Goal: Task Accomplishment & Management: Use online tool/utility

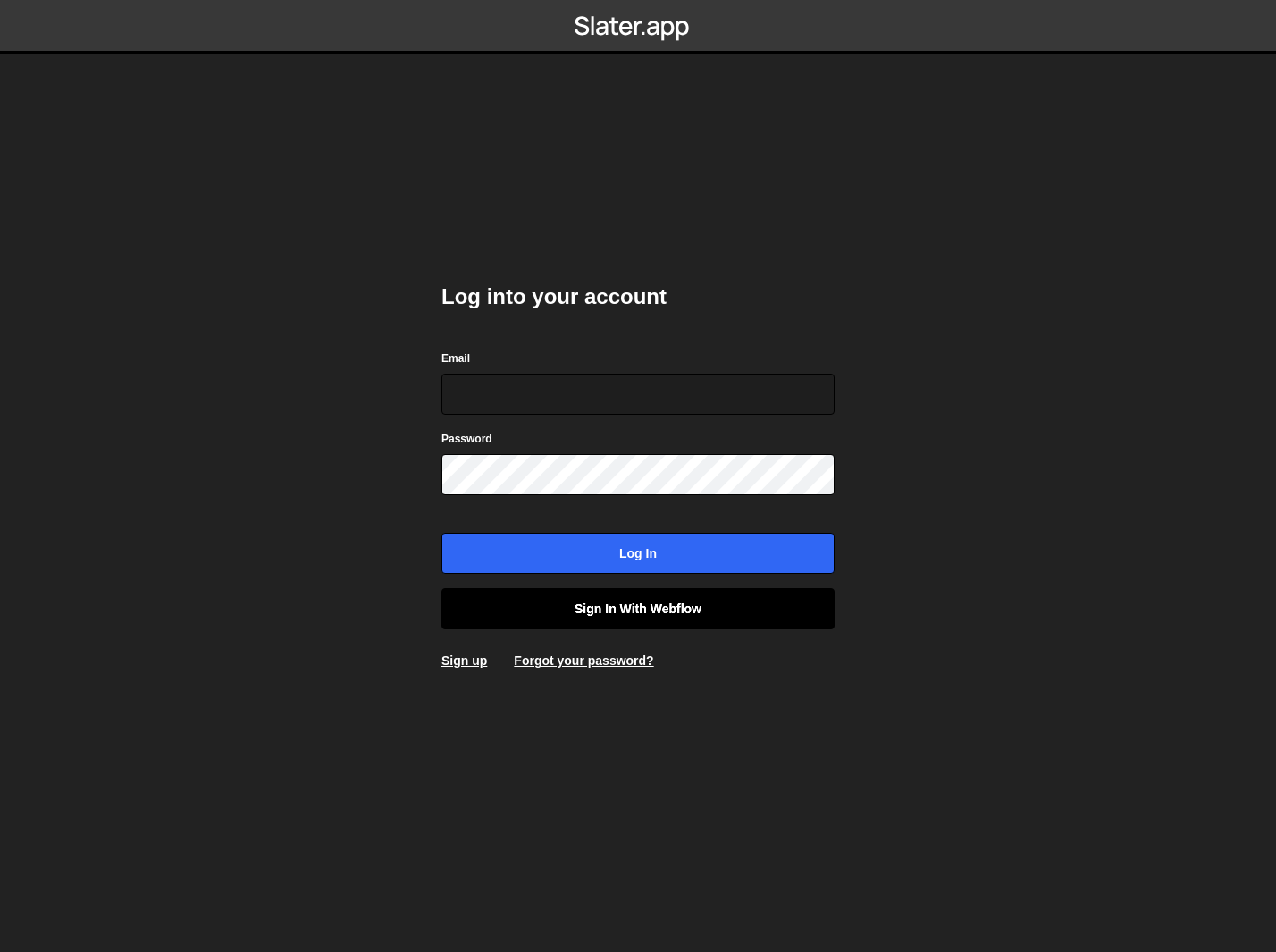
click at [697, 600] on link "Sign in with Webflow" at bounding box center [638, 608] width 394 height 41
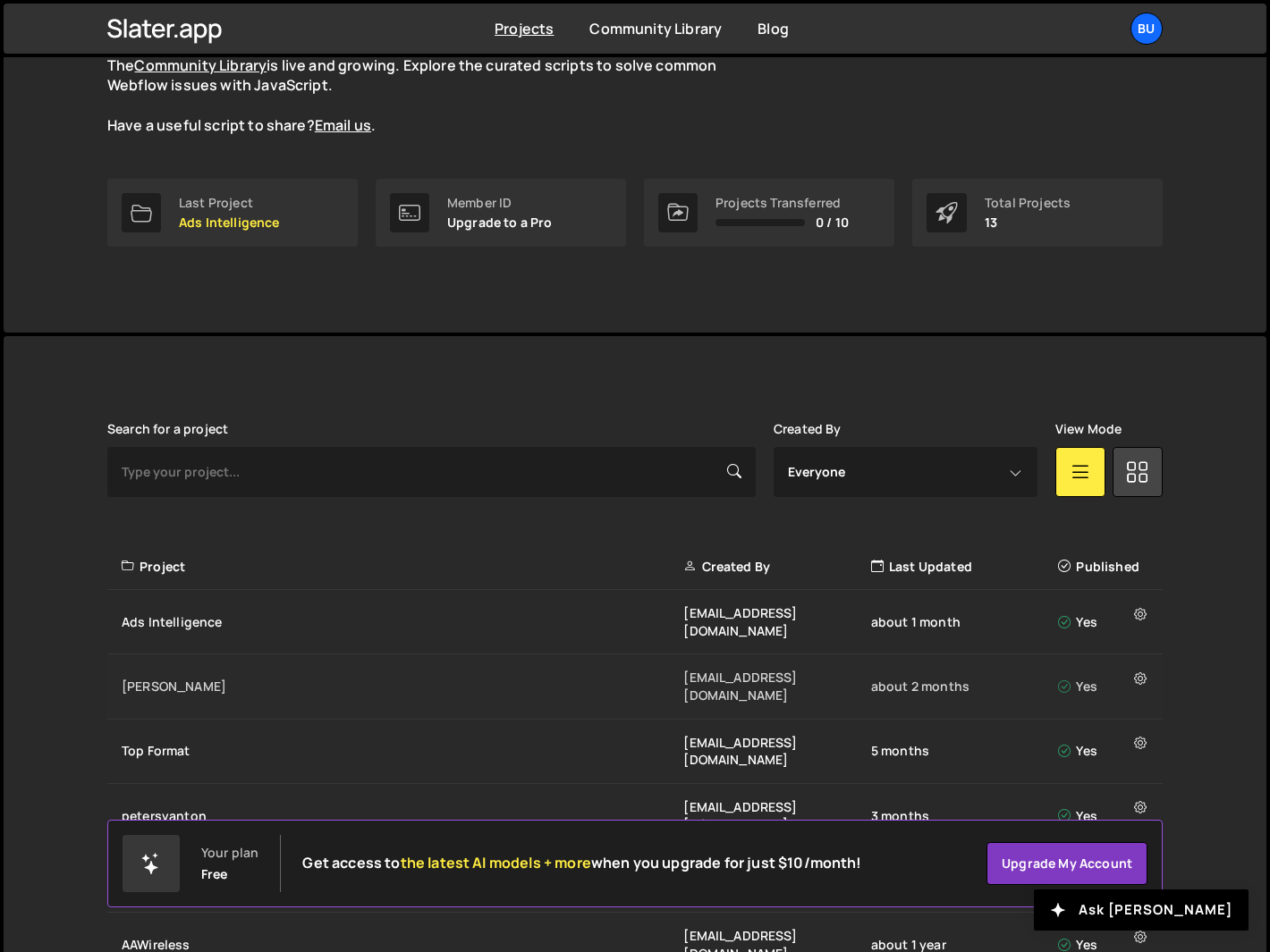
scroll to position [268, 0]
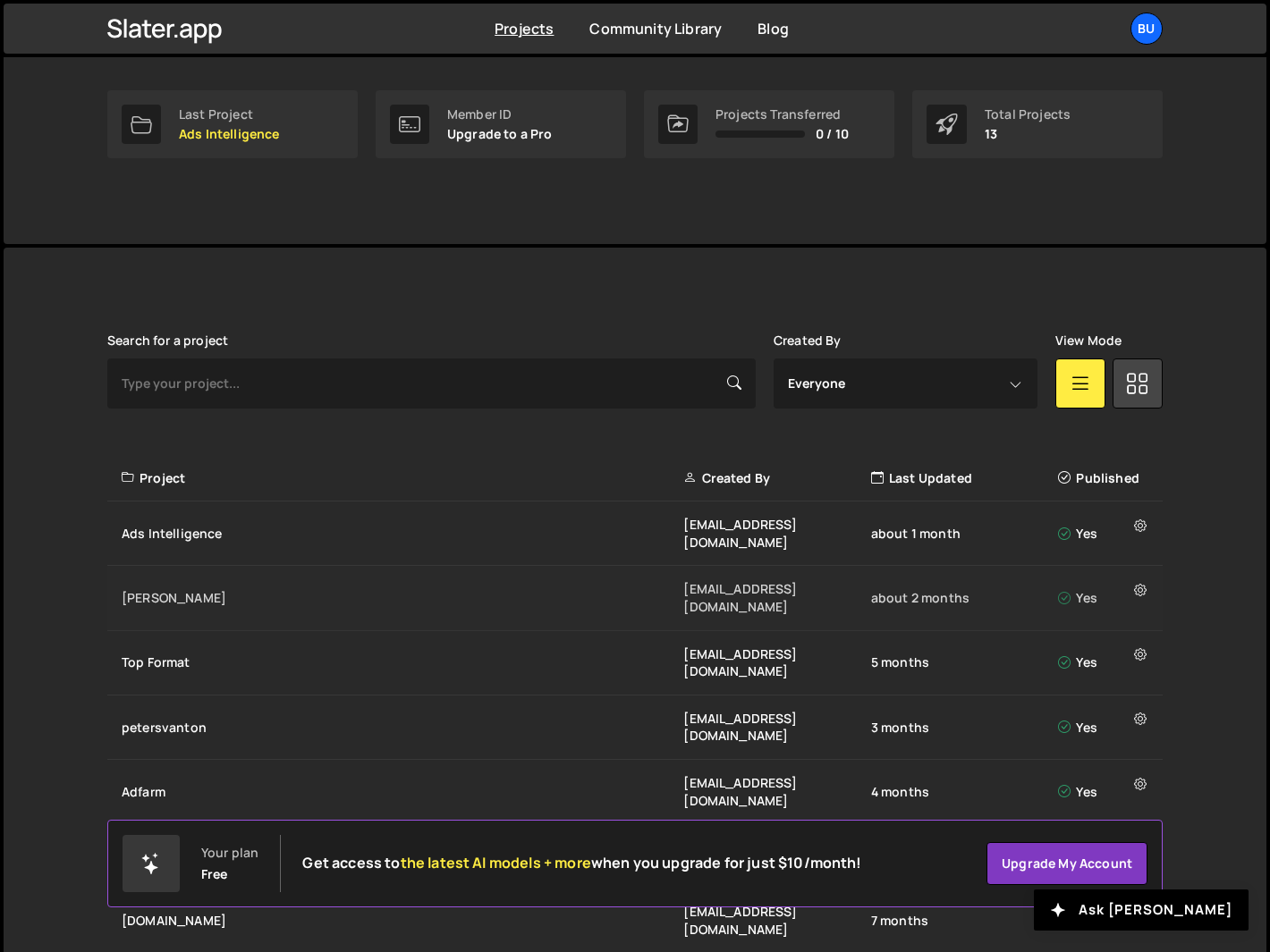
click at [348, 565] on div "[PERSON_NAME] [EMAIL_ADDRESS][DOMAIN_NAME] about 2 months Yes" at bounding box center [634, 597] width 1055 height 64
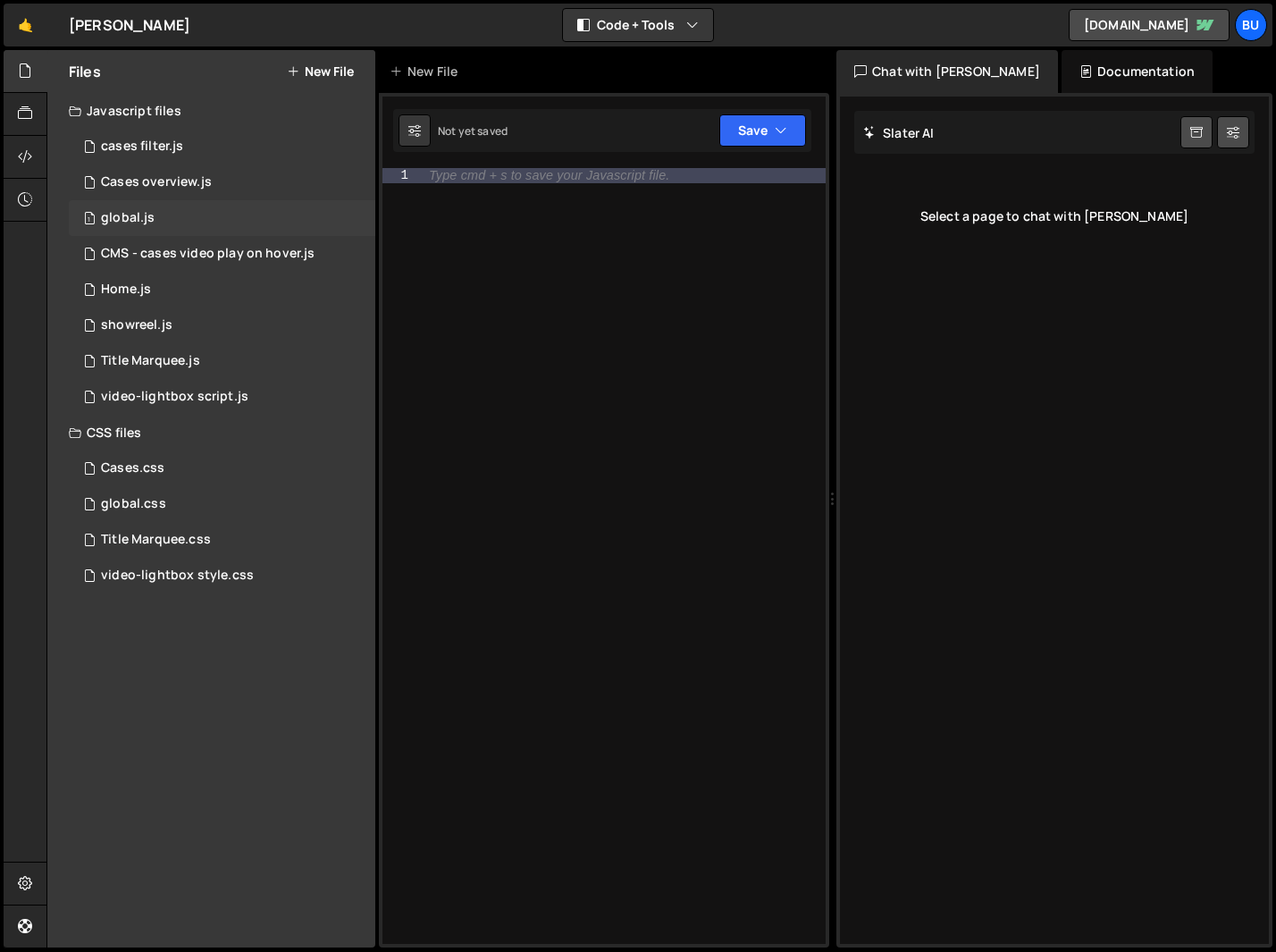
click at [137, 215] on div "global.js" at bounding box center [128, 218] width 54 height 16
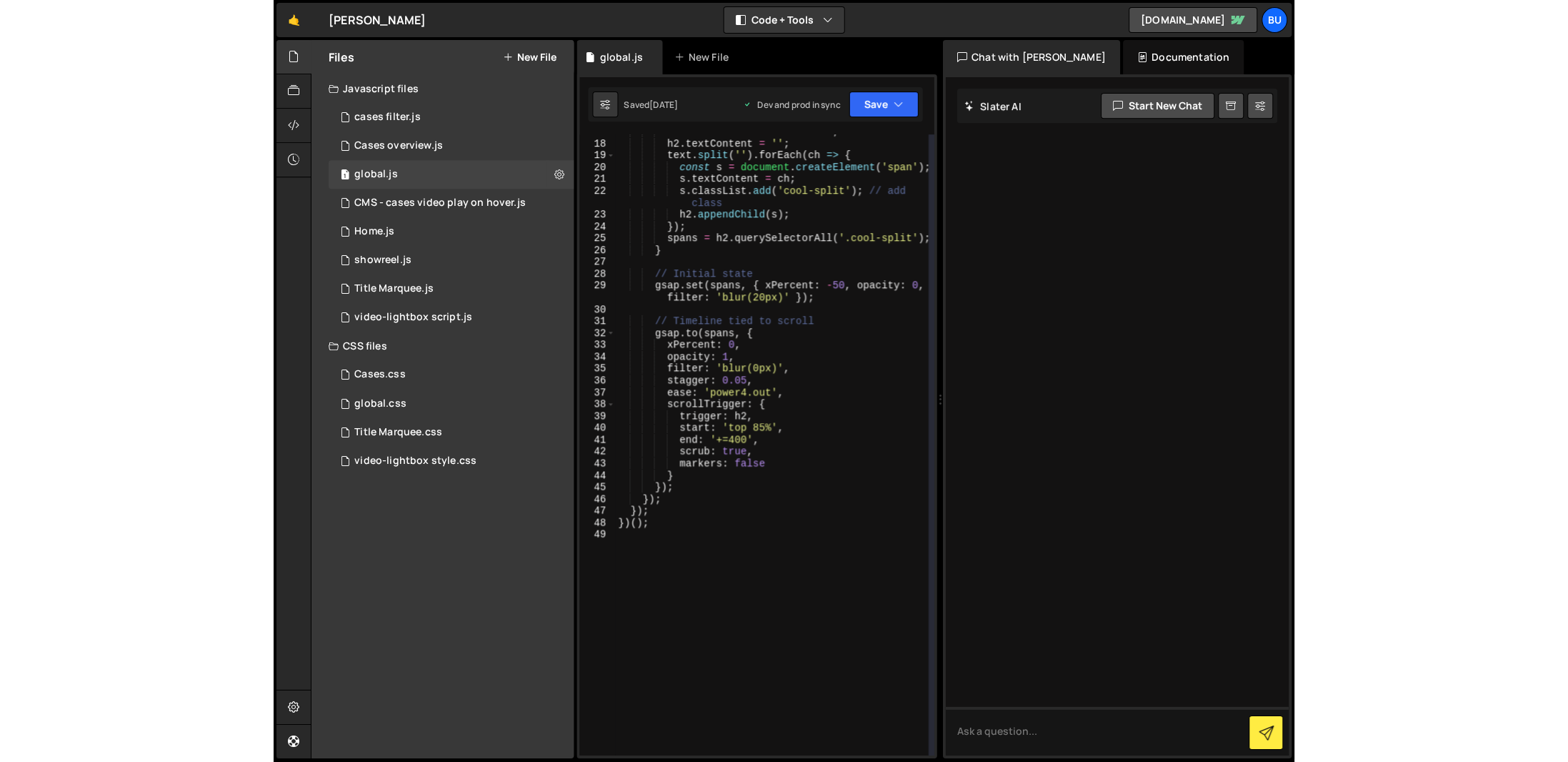
scroll to position [128, 0]
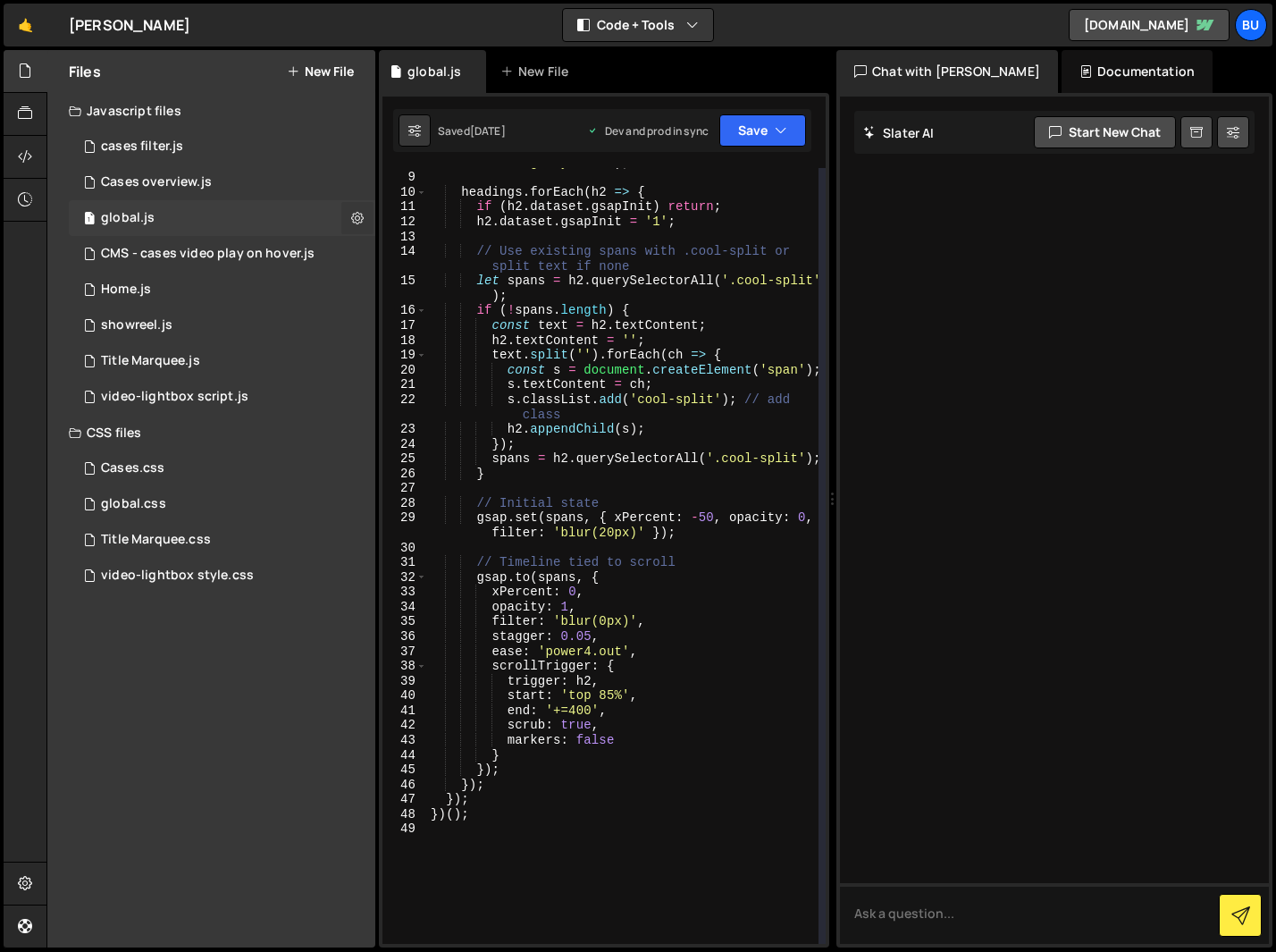
click at [363, 215] on icon at bounding box center [357, 217] width 13 height 17
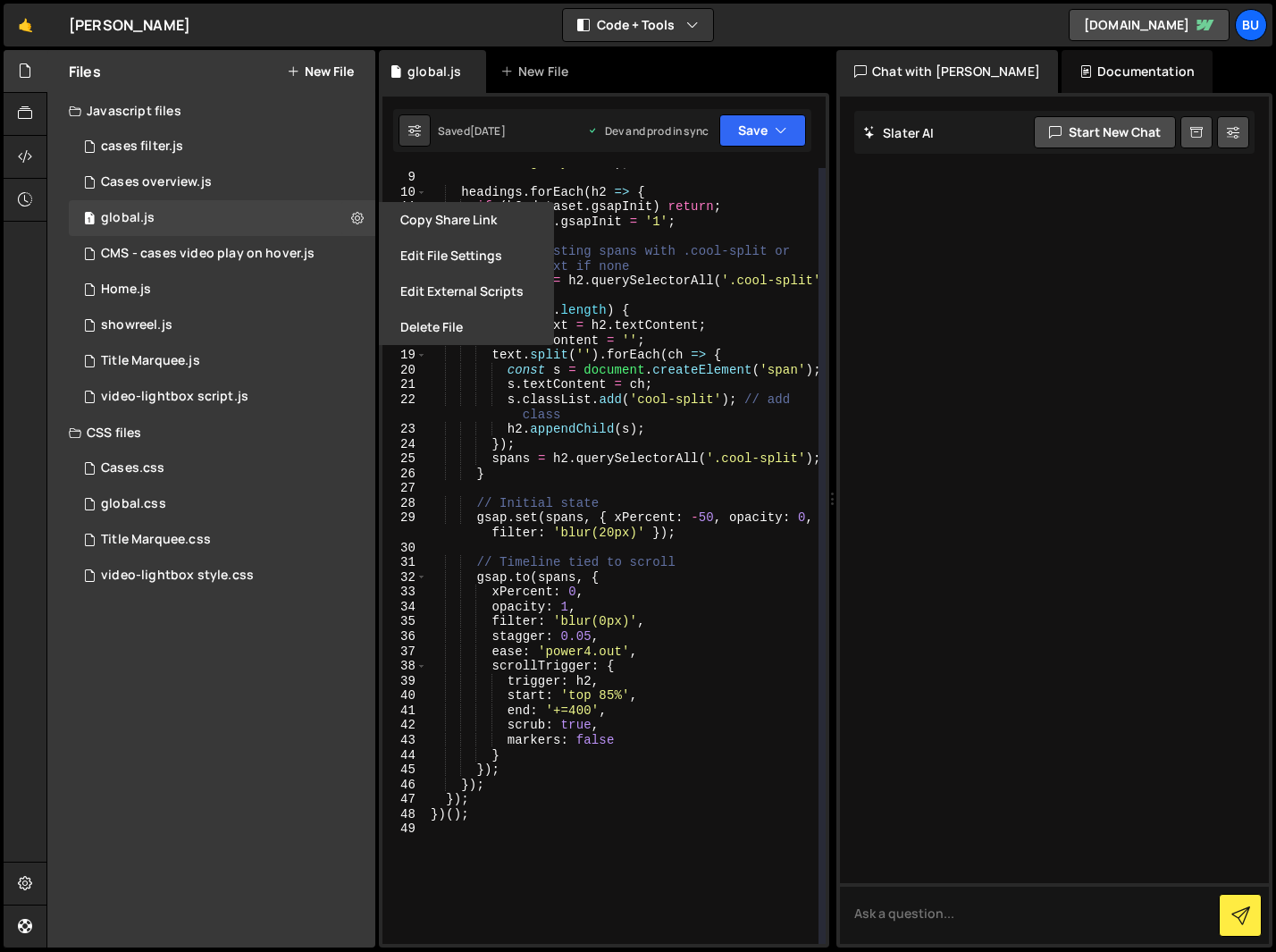
click at [412, 248] on button "Edit File Settings" at bounding box center [466, 256] width 175 height 36
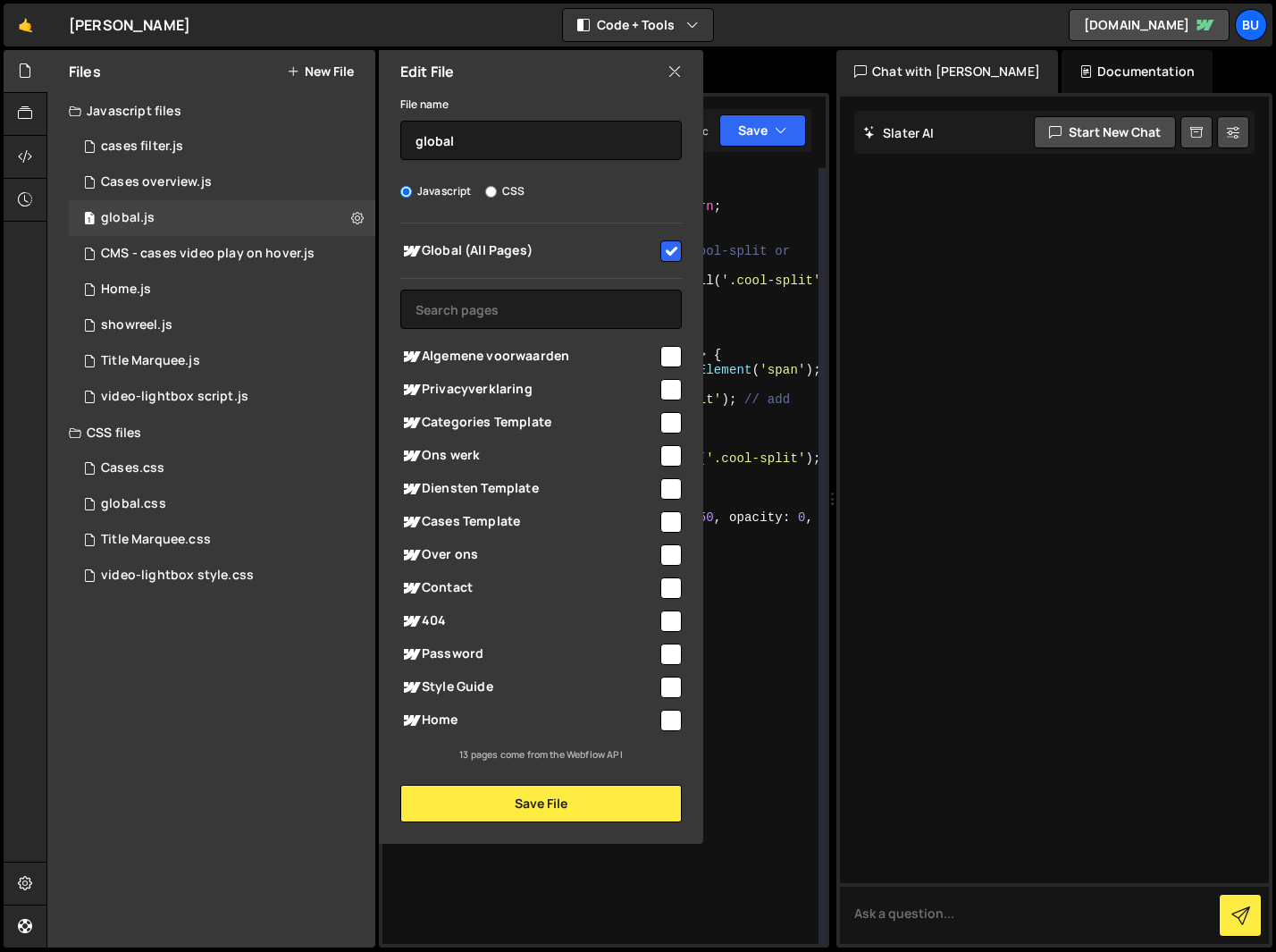
click at [673, 68] on icon at bounding box center [674, 71] width 14 height 20
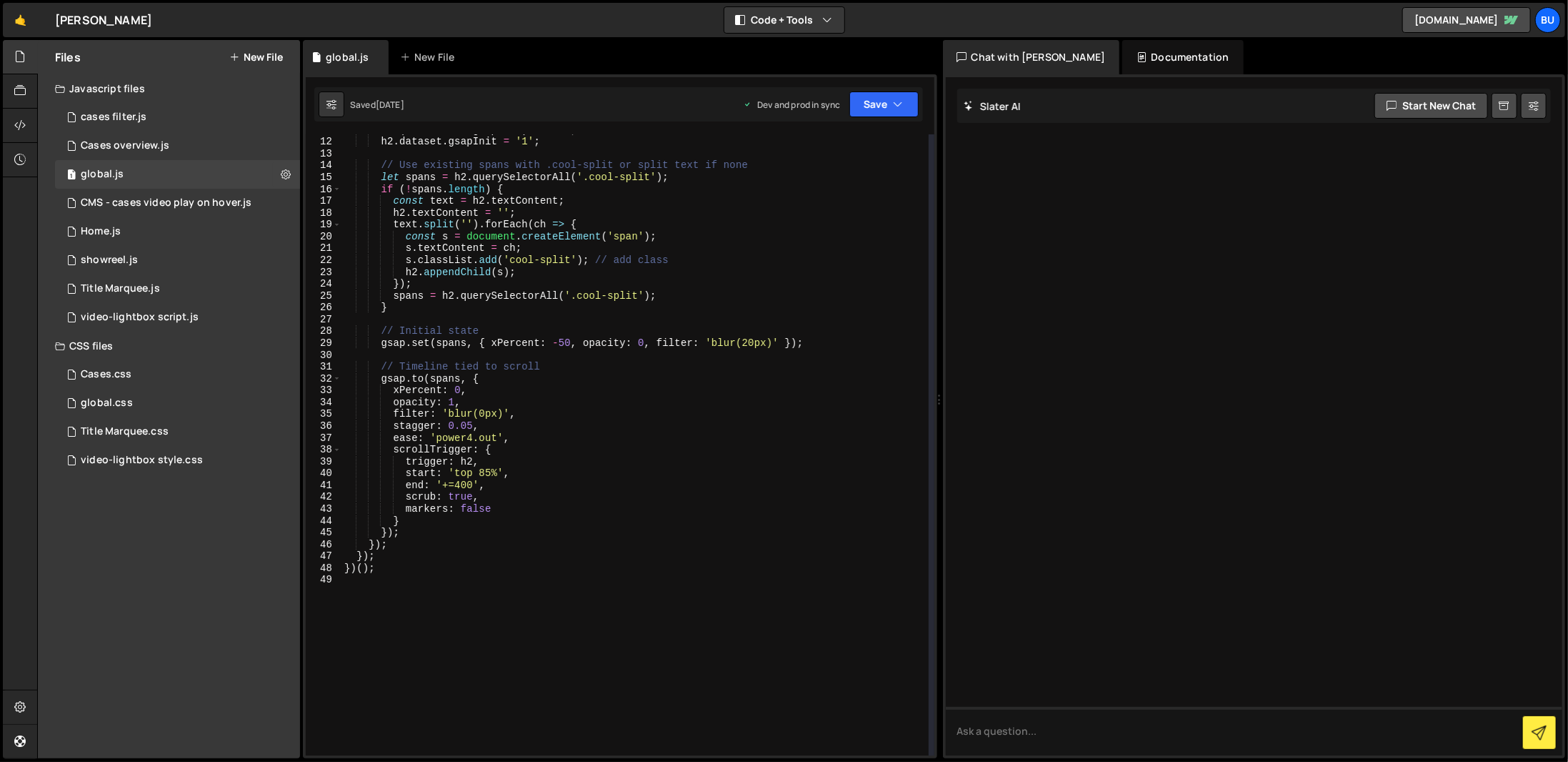
scroll to position [0, 0]
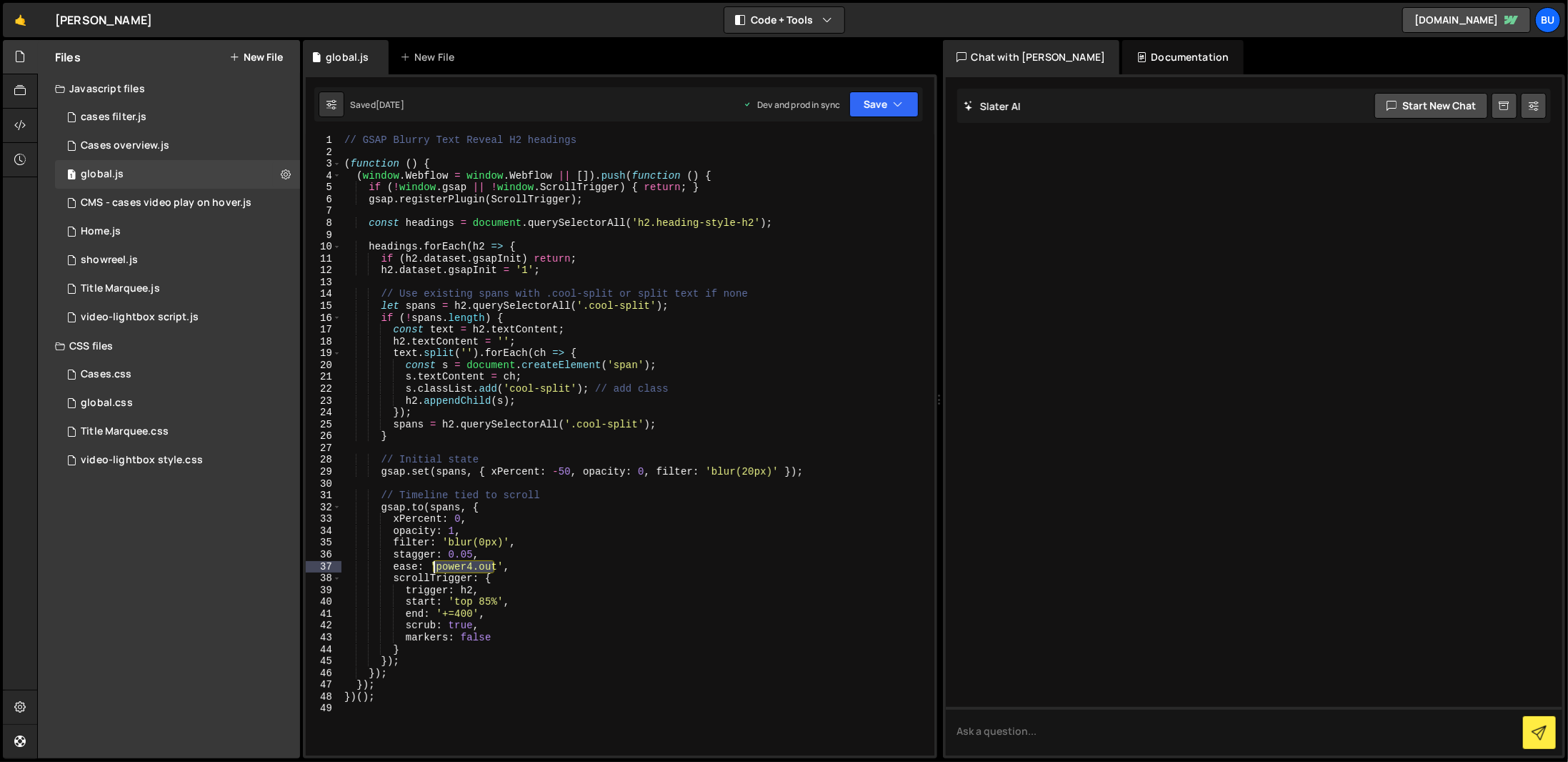
drag, startPoint x: 494, startPoint y: 567, endPoint x: 432, endPoint y: 568, distance: 62.0
click at [432, 568] on div "// GSAP Blurry Text Reveal H2 headings ( function ( ) { ( window . Webflow = wi…" at bounding box center [638, 456] width 593 height 645
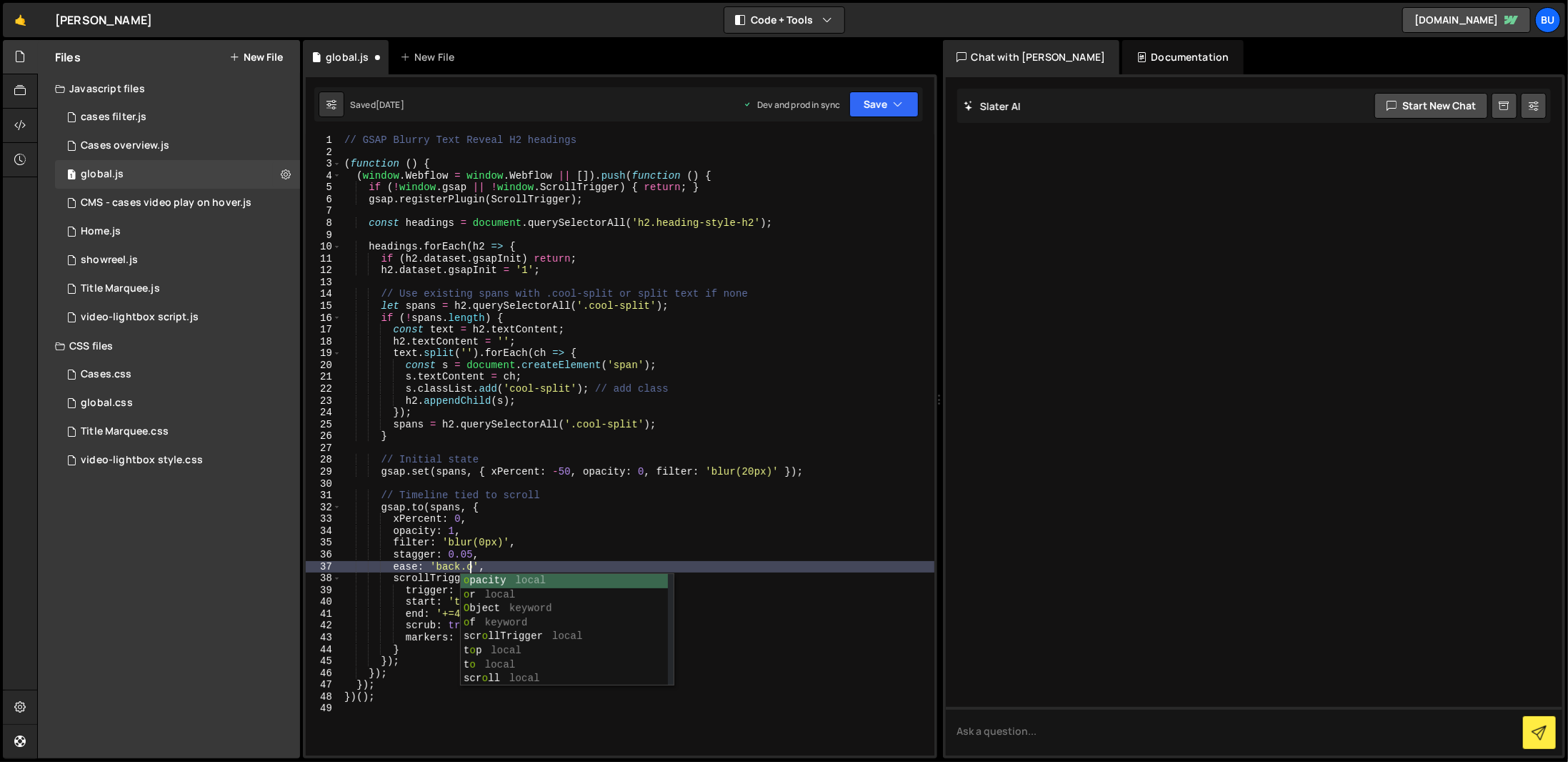
scroll to position [0, 10]
type textarea "ease: 'back.out',"
click at [712, 722] on div "// GSAP Blurry Text Reveal H2 headings ( function ( ) { ( window . Webflow = wi…" at bounding box center [638, 456] width 593 height 645
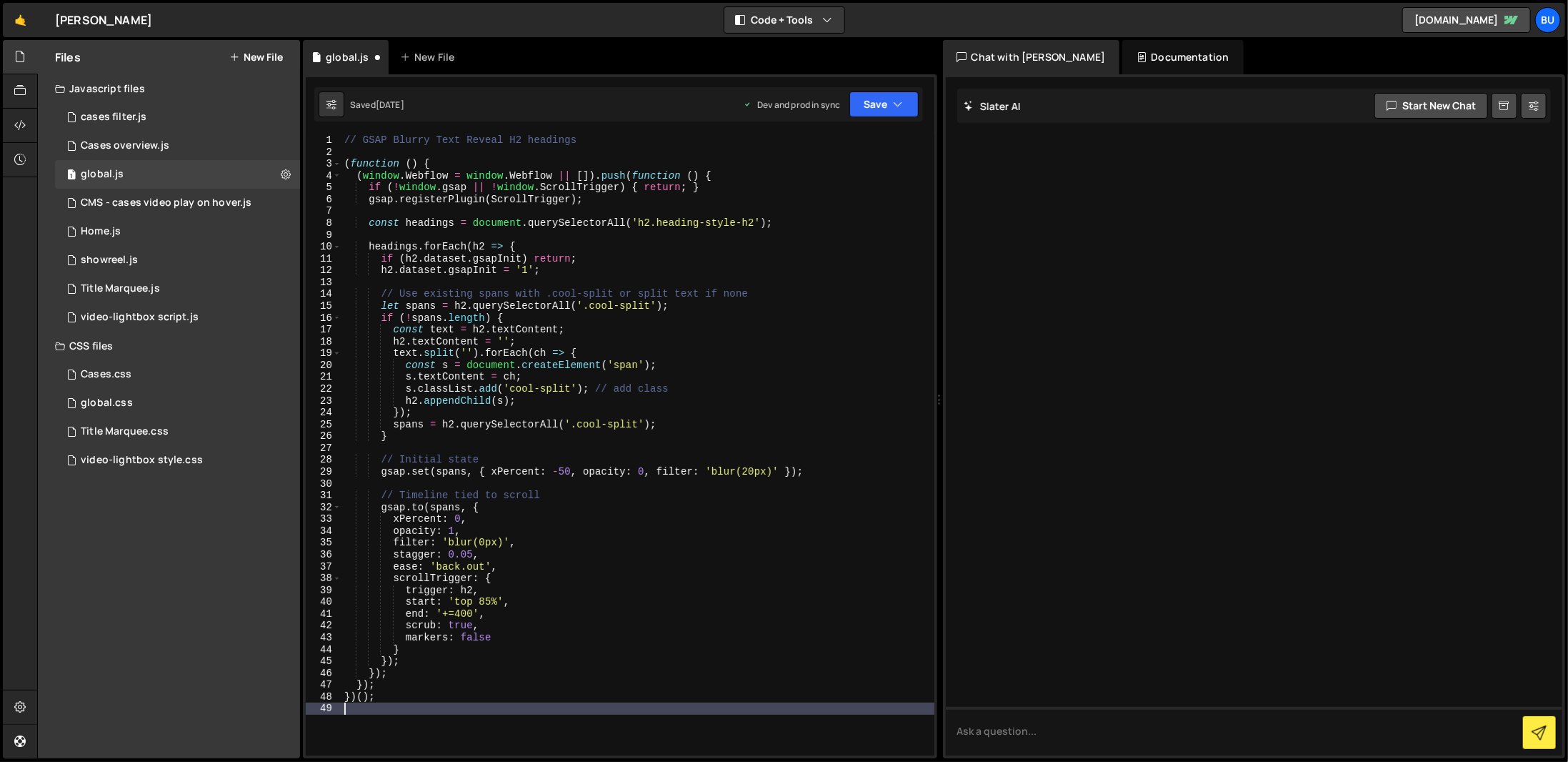
scroll to position [0, 0]
click at [909, 100] on button "Save" at bounding box center [884, 104] width 69 height 25
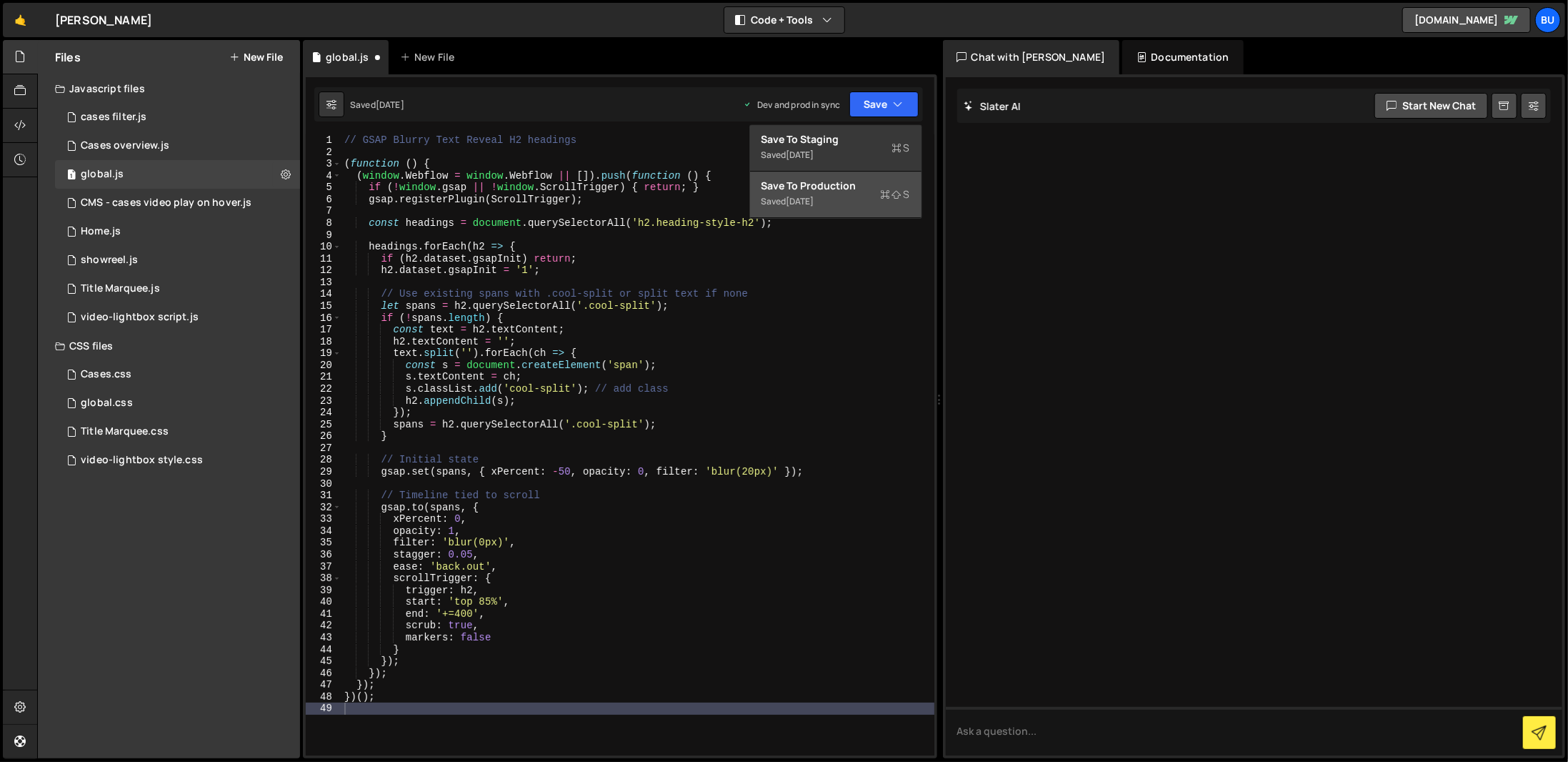
click at [859, 188] on div "Save to Production S" at bounding box center [836, 186] width 148 height 14
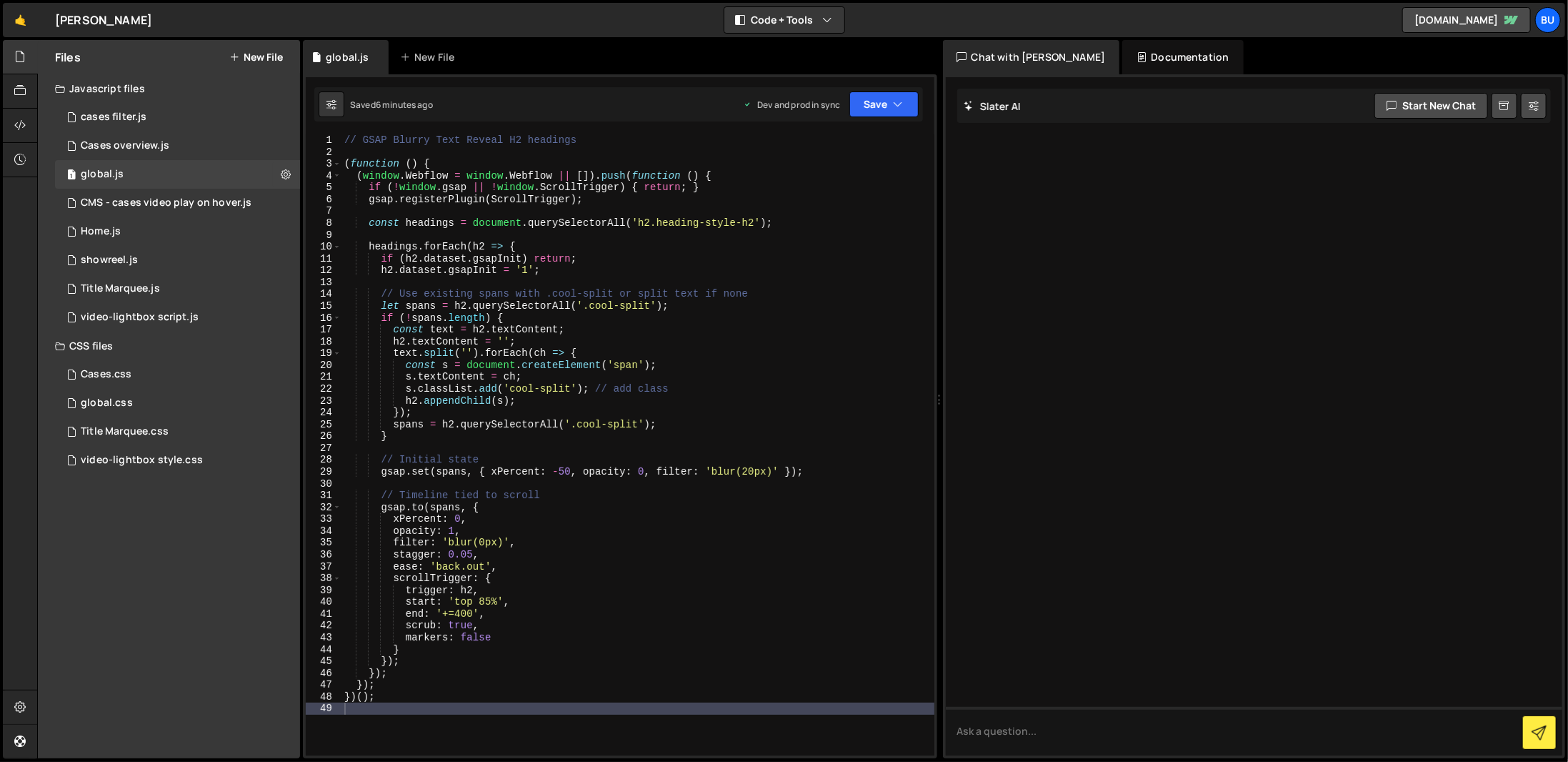
click at [481, 565] on div "// GSAP Blurry Text Reveal H2 headings ( function ( ) { ( window . Webflow = wi…" at bounding box center [638, 456] width 593 height 645
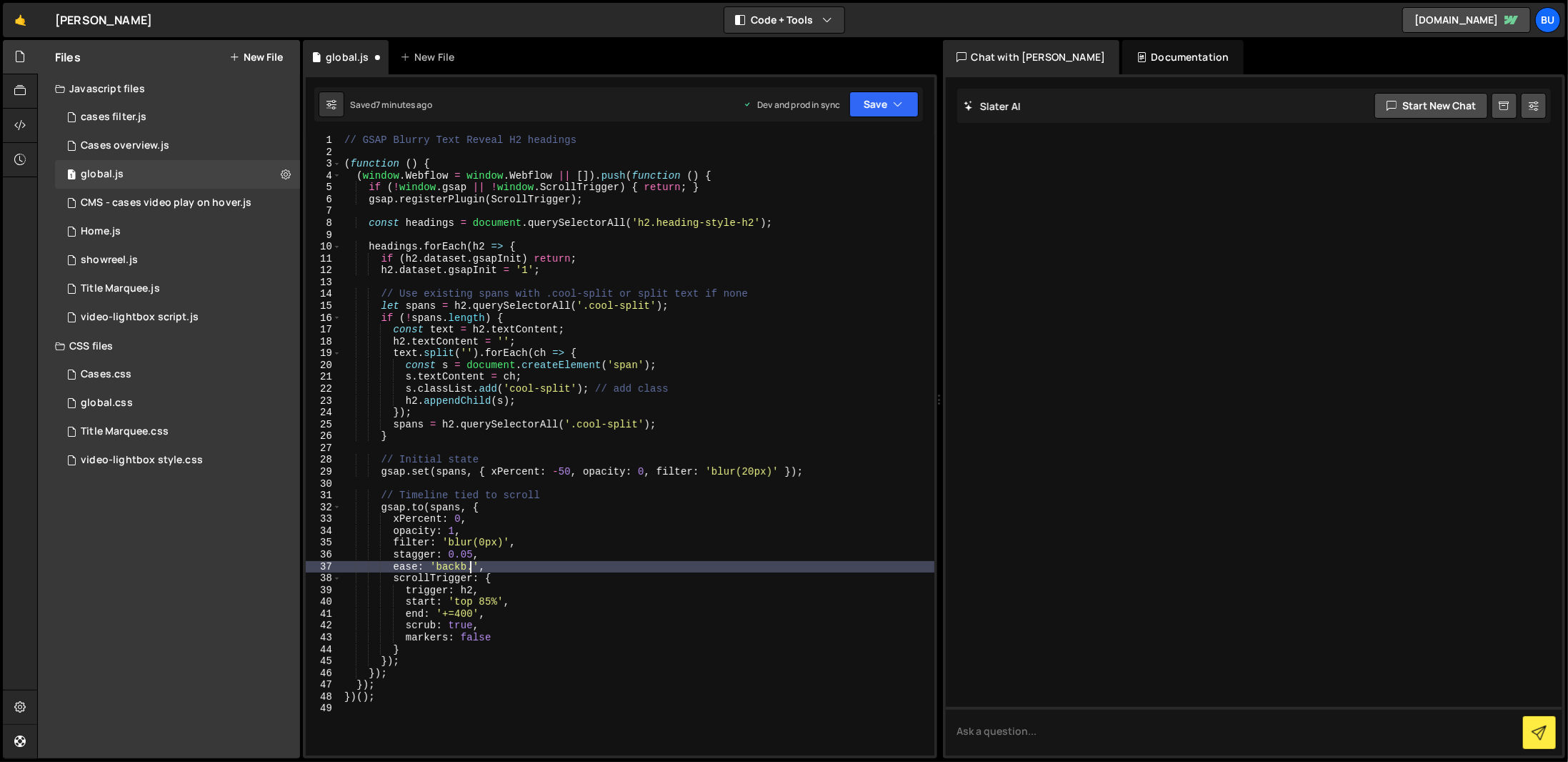
scroll to position [0, 9]
click at [717, 595] on div "// GSAP Blurry Text Reveal H2 headings ( function ( ) { ( window . Webflow = wi…" at bounding box center [638, 456] width 593 height 645
type textarea "ease: 'back.out',"
click at [774, 757] on div "1 Type cmd + s to save your Javascript file. הההההההההההההההההההההההההההההההההה…" at bounding box center [620, 416] width 634 height 684
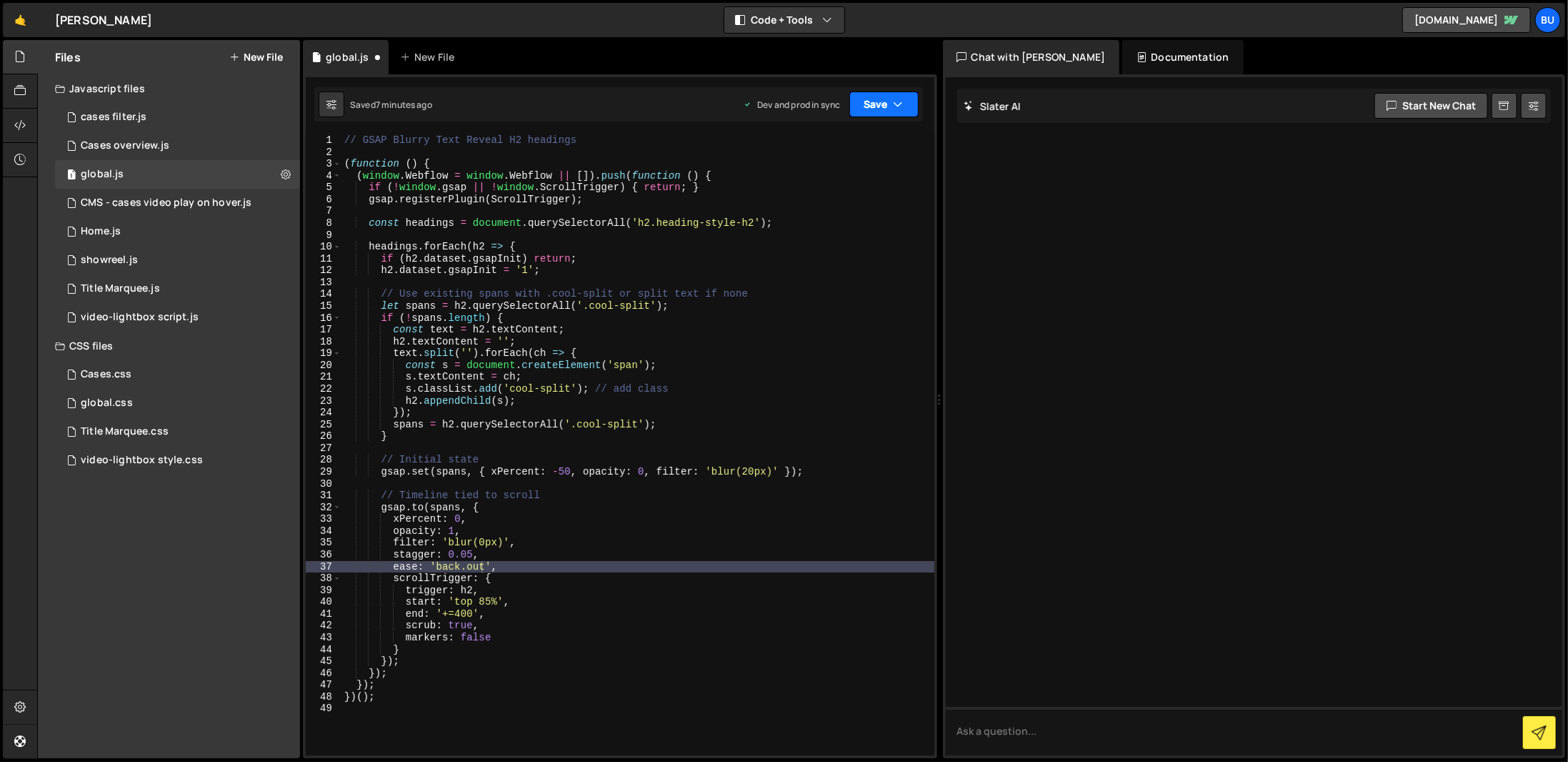
click at [884, 94] on button "Save" at bounding box center [884, 104] width 69 height 25
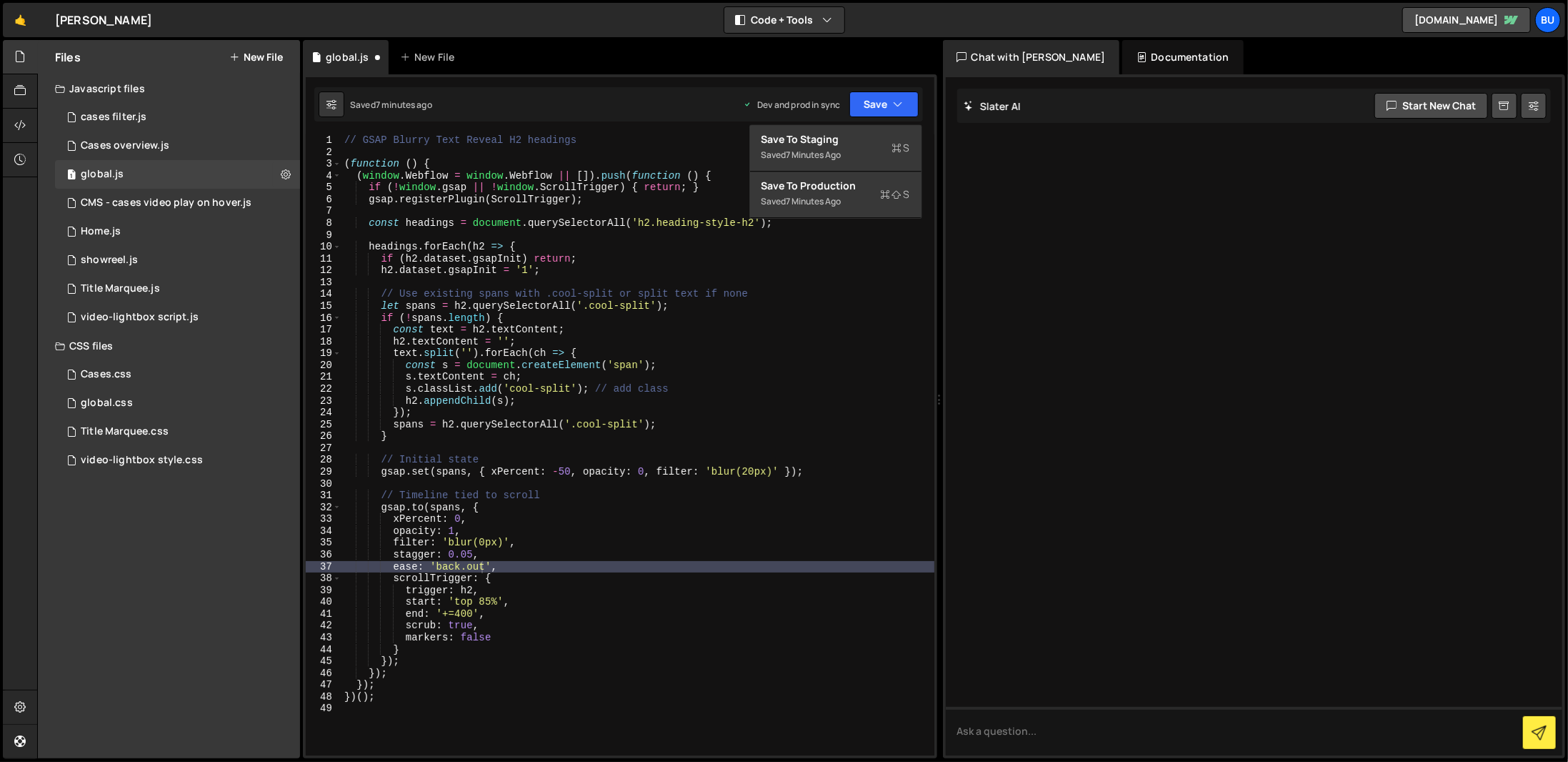
click at [1019, 364] on div at bounding box center [1254, 415] width 618 height 678
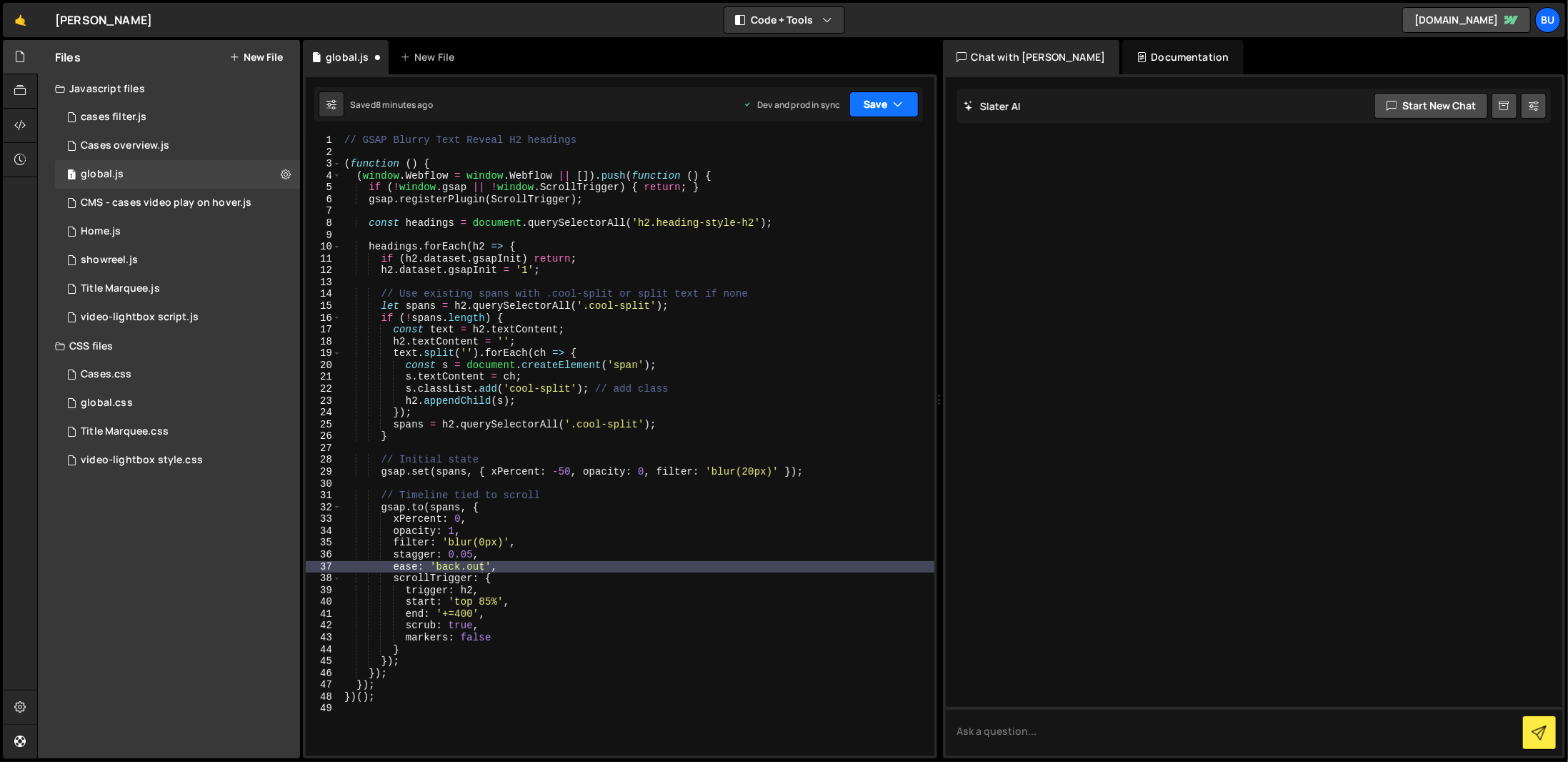
click at [876, 95] on button "Save" at bounding box center [884, 104] width 69 height 25
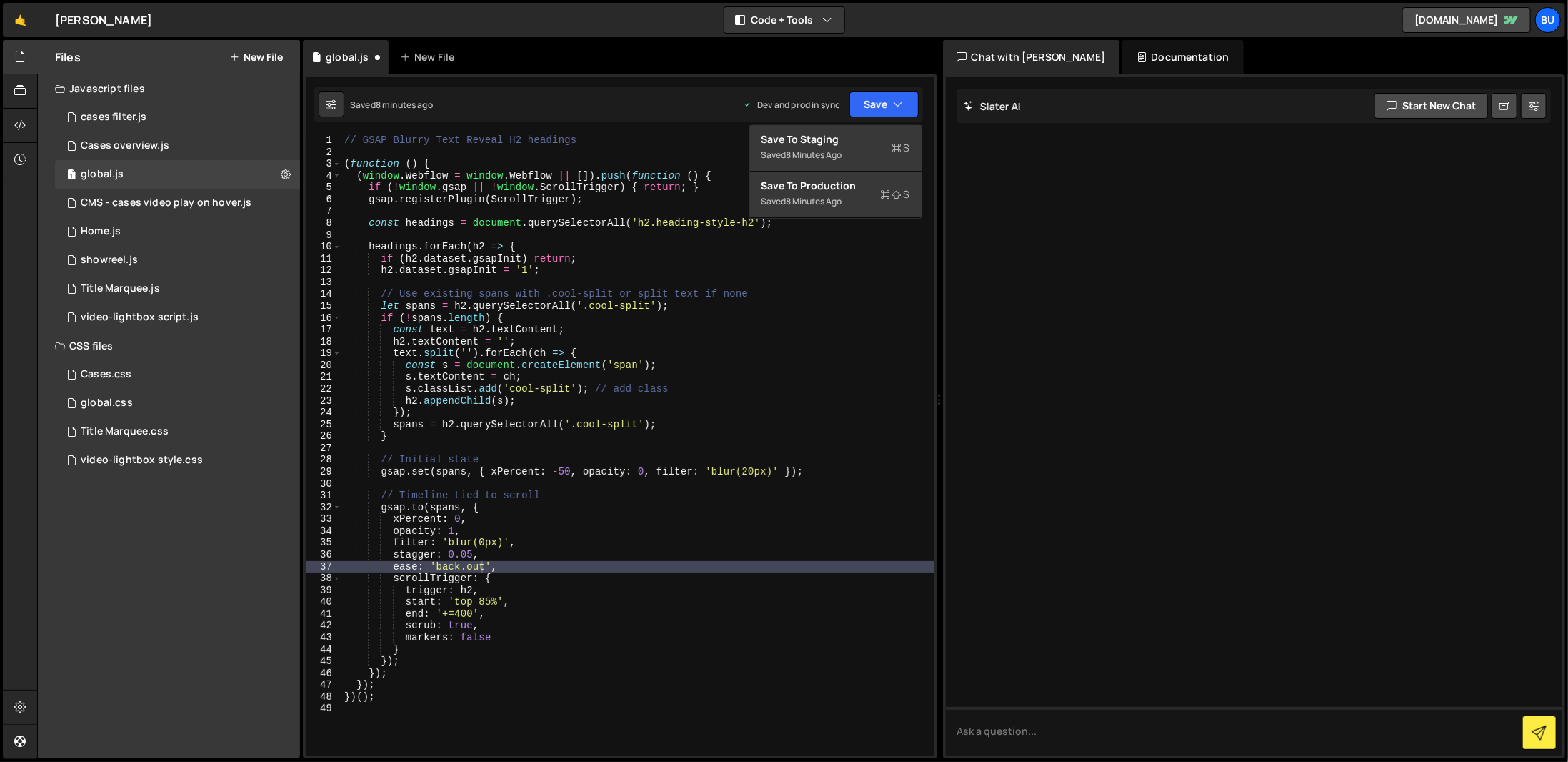
click at [1006, 294] on div at bounding box center [1254, 415] width 618 height 678
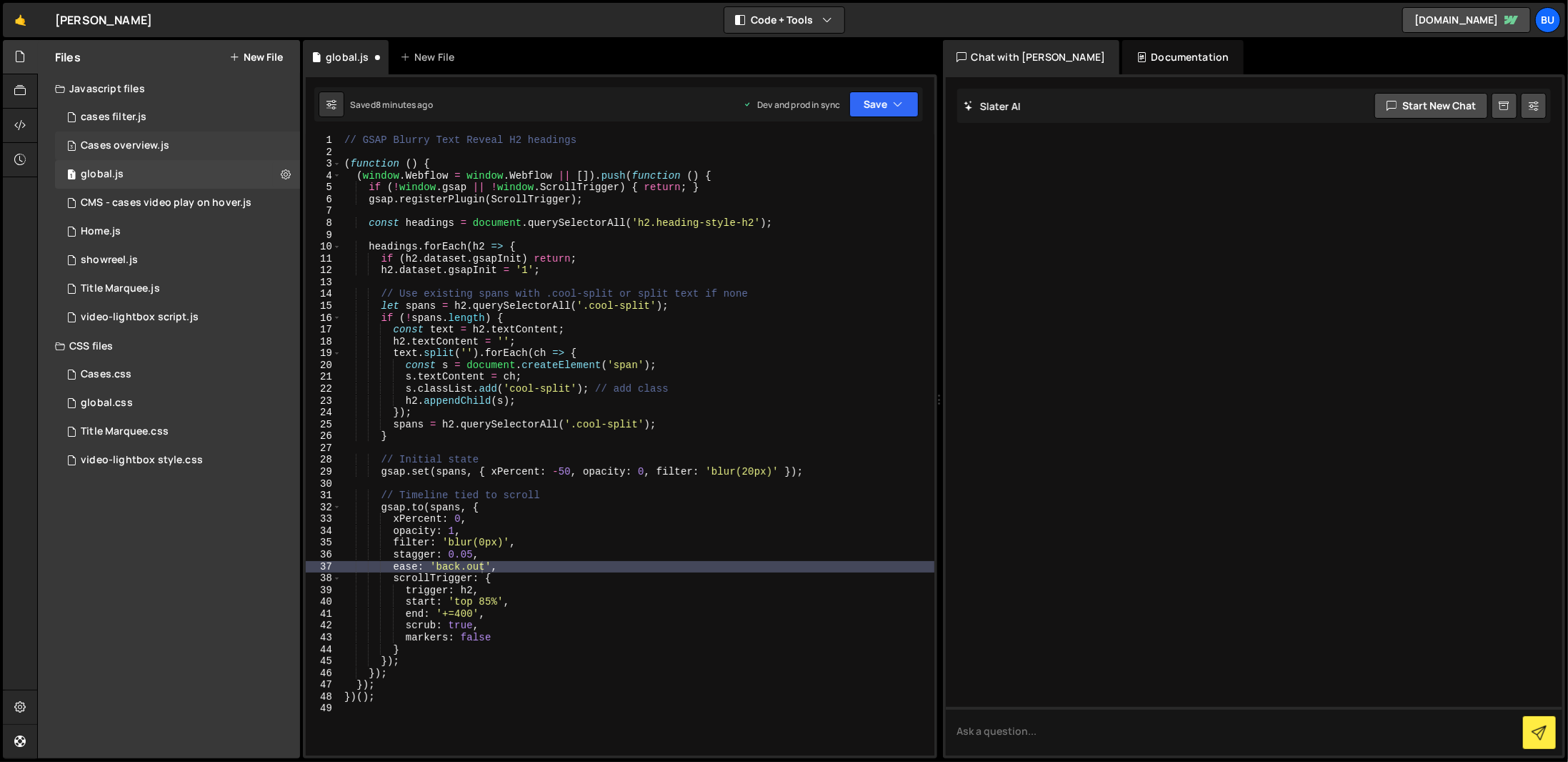
click at [136, 145] on div "Cases overview.js" at bounding box center [125, 146] width 89 height 13
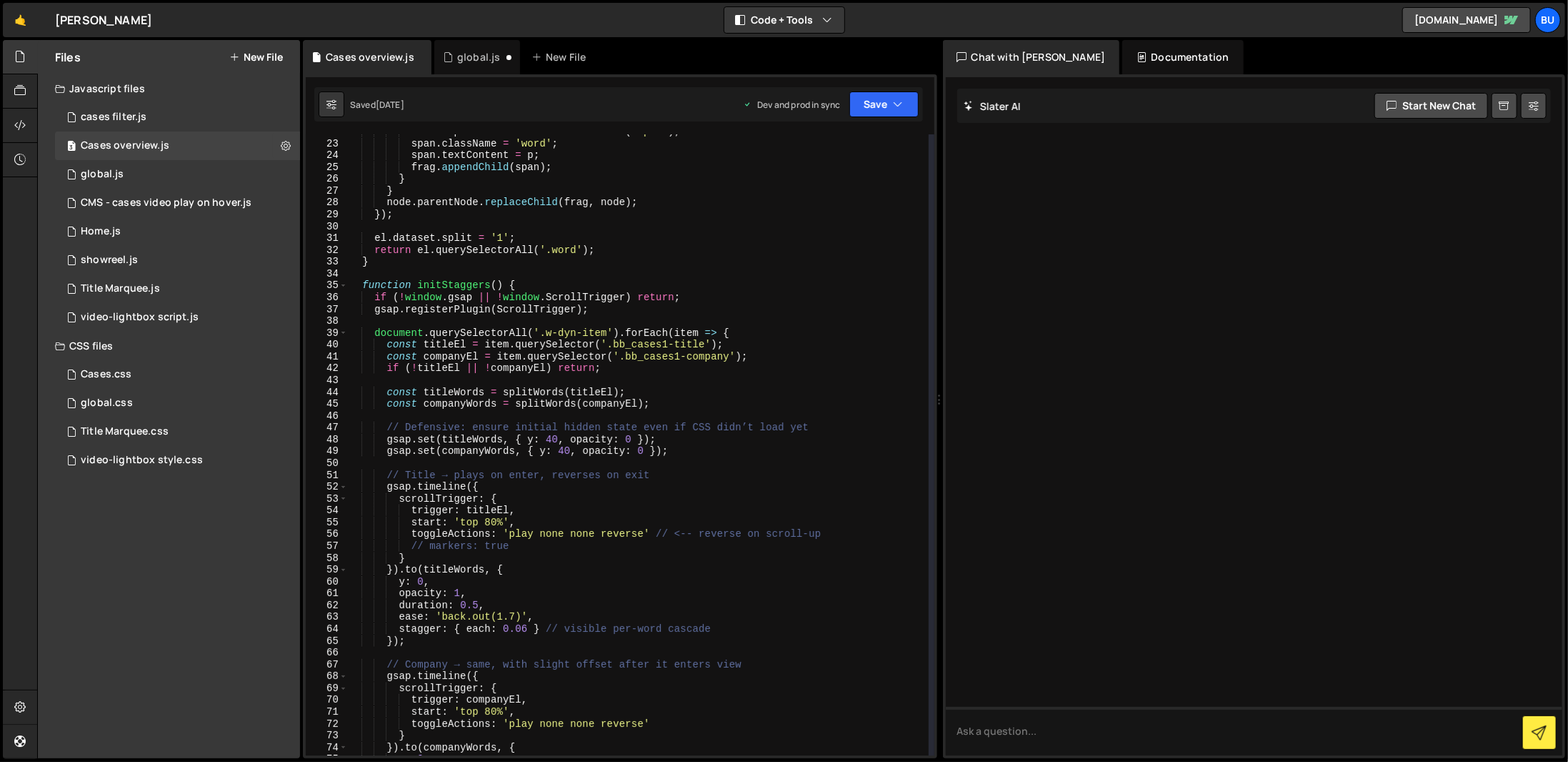
scroll to position [301, 0]
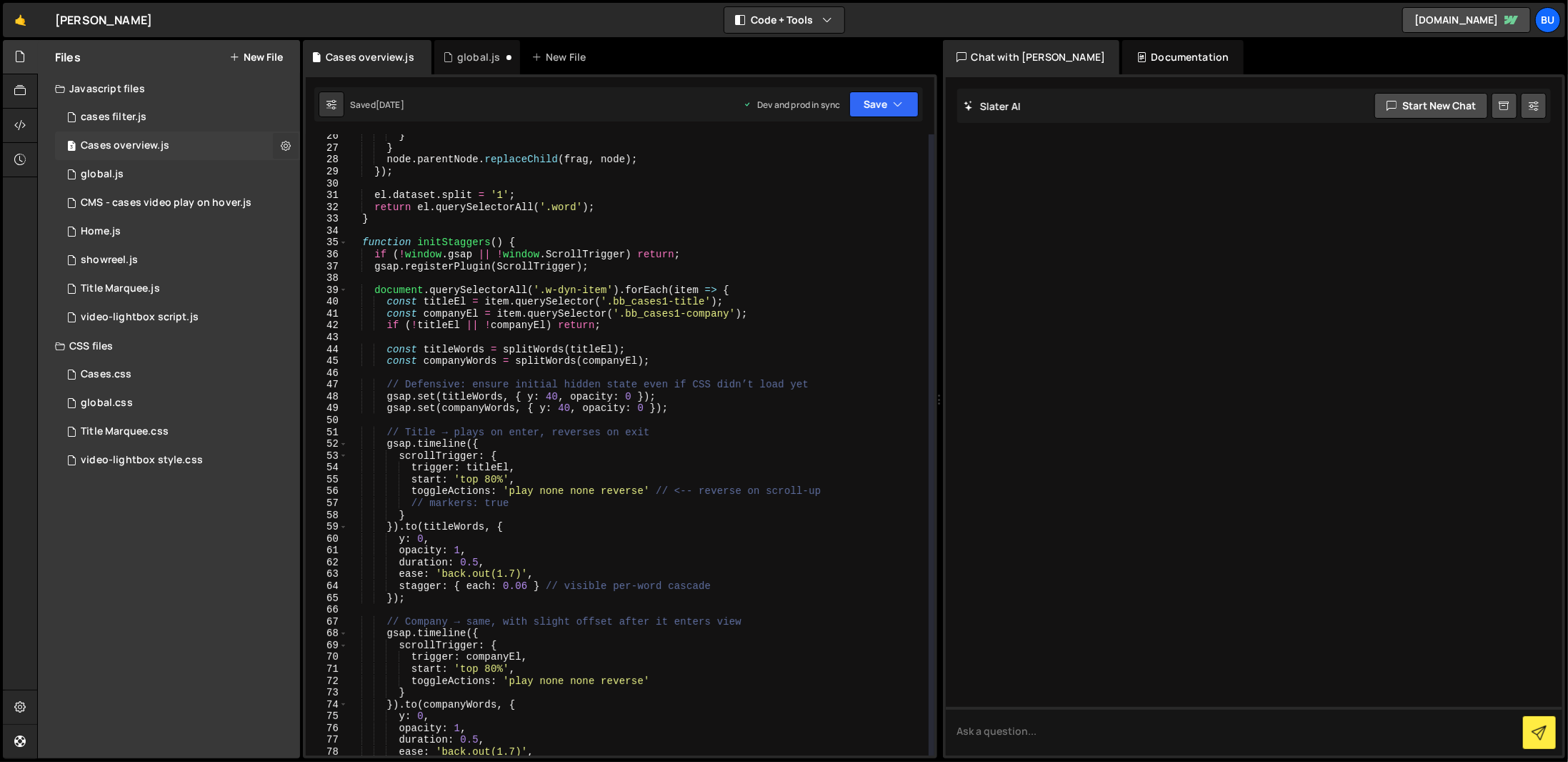
click at [284, 138] on button at bounding box center [285, 146] width 25 height 25
type input "Cases overview"
radio input "true"
checkbox input "true"
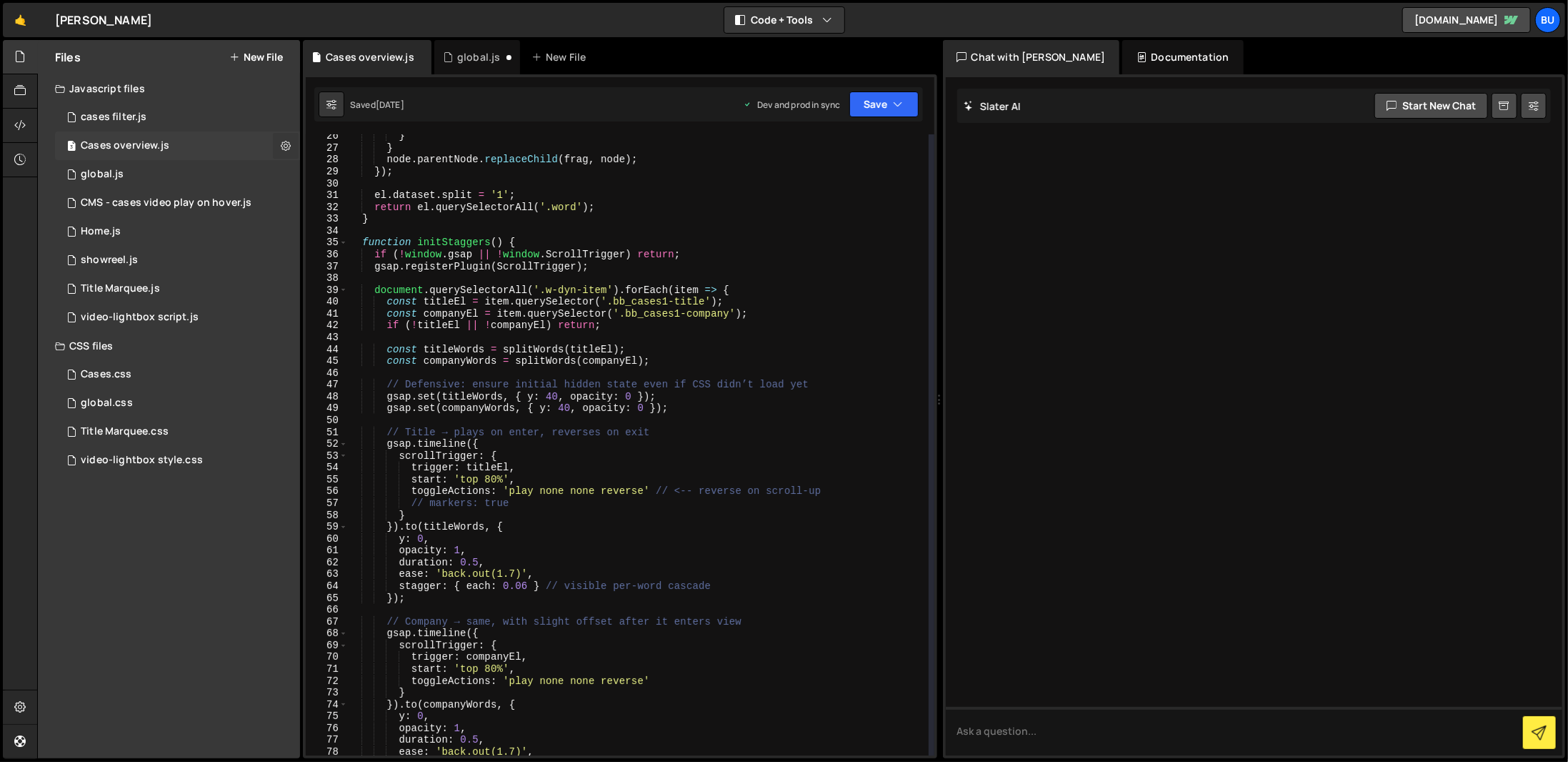
checkbox input "true"
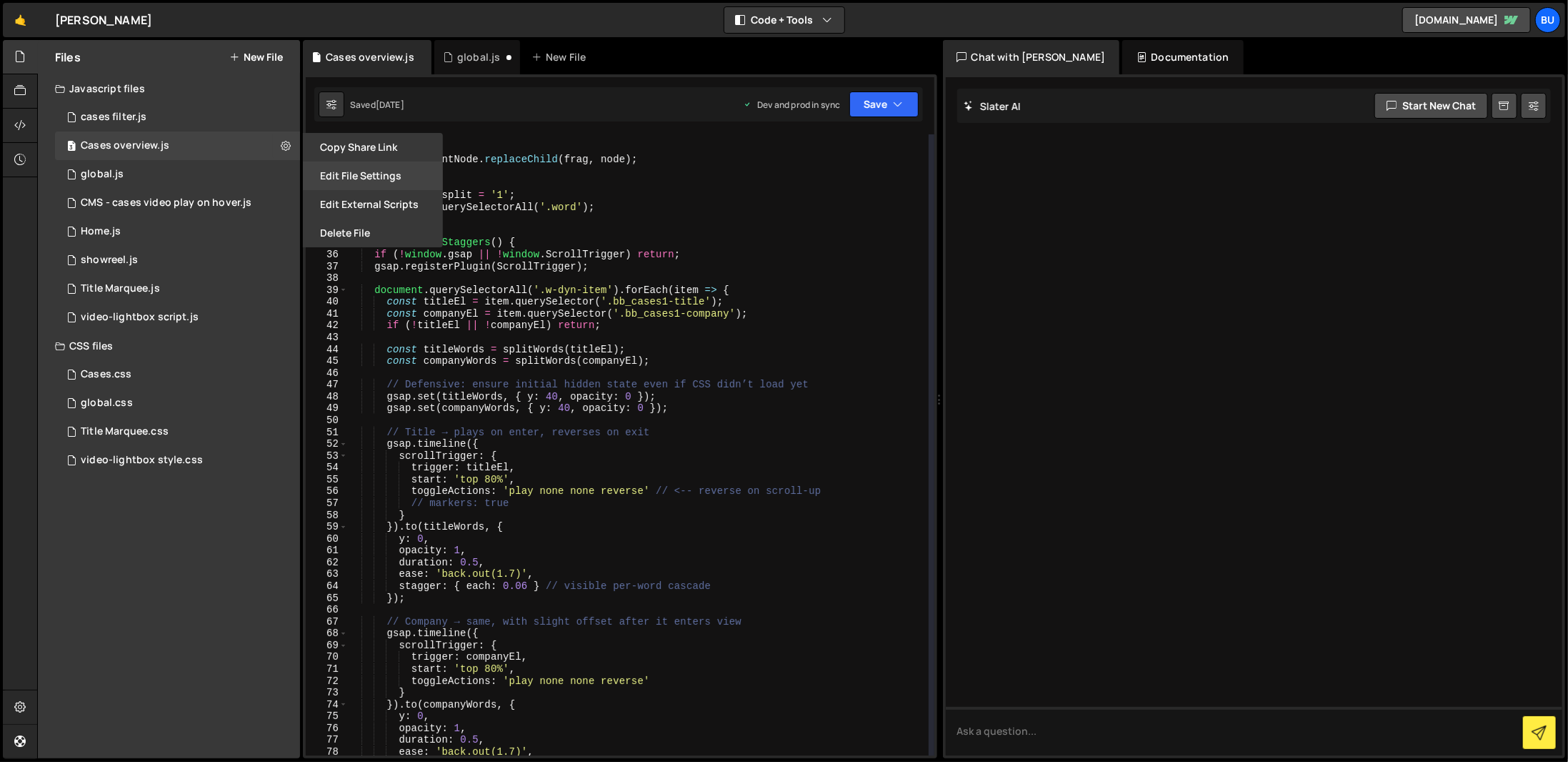
click at [377, 172] on button "Edit File Settings" at bounding box center [373, 176] width 140 height 29
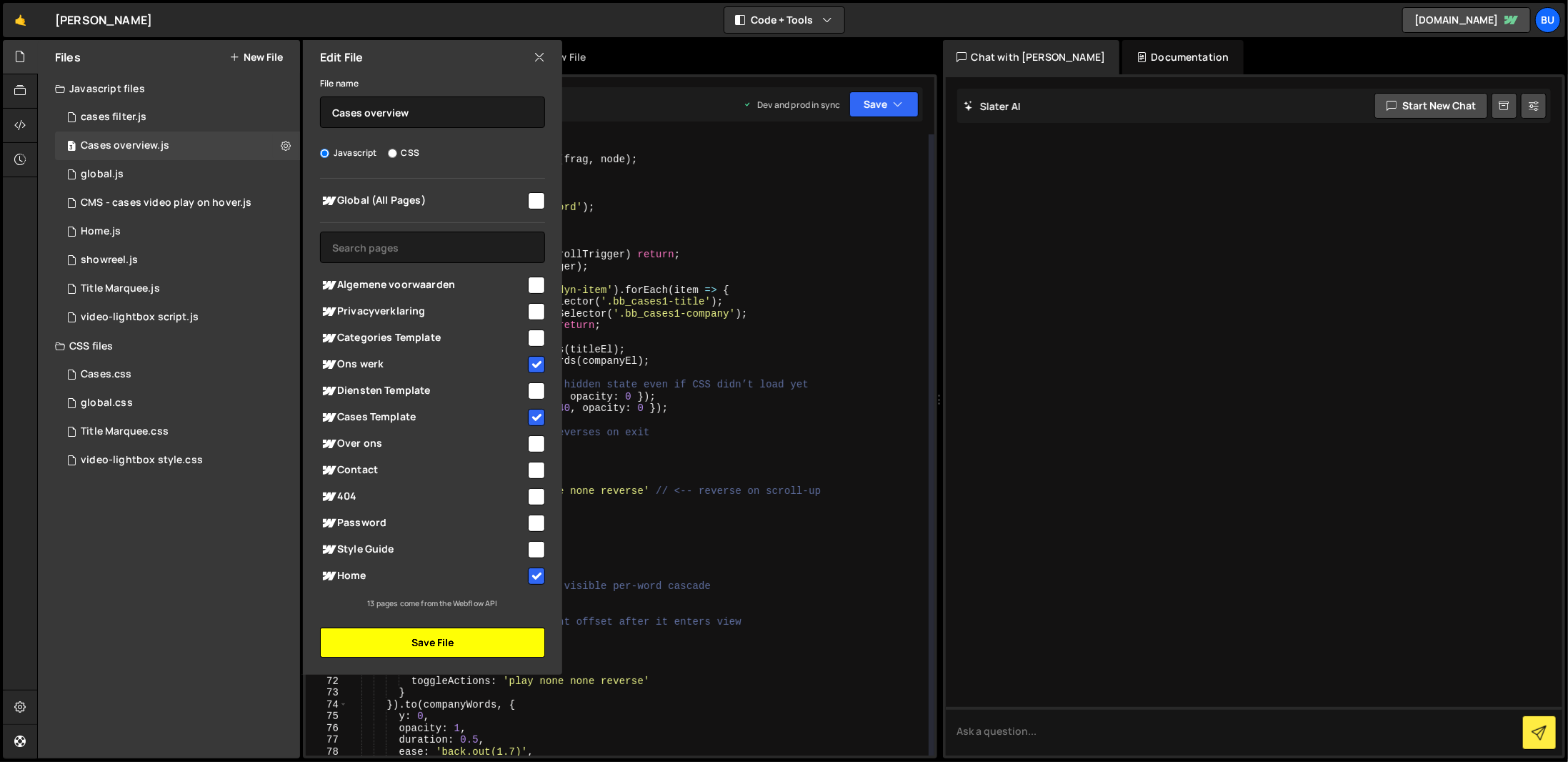
click at [495, 645] on button "Save File" at bounding box center [433, 642] width 225 height 30
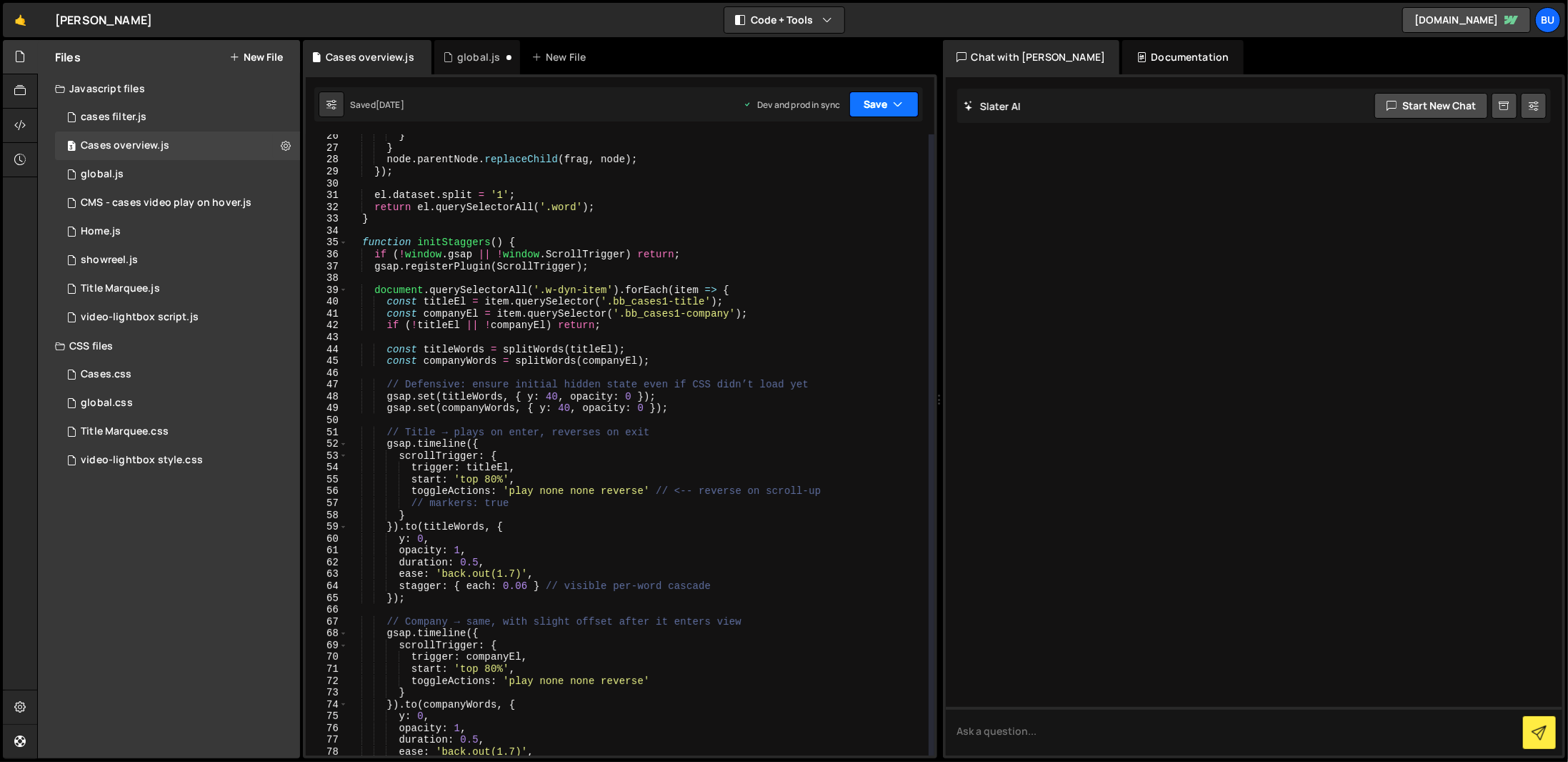
click at [895, 100] on icon "button" at bounding box center [898, 105] width 10 height 14
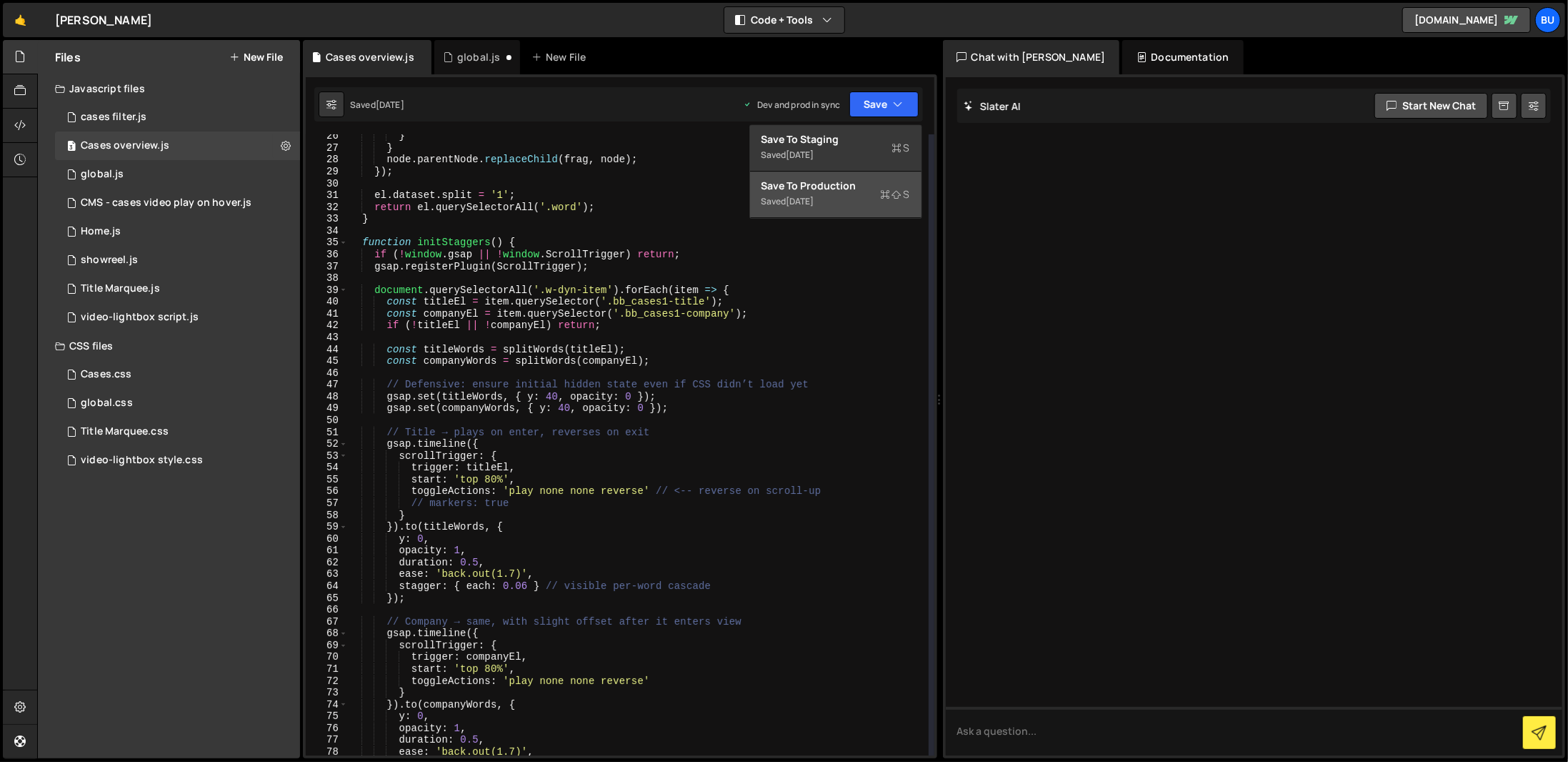
click at [897, 192] on icon at bounding box center [897, 194] width 10 height 14
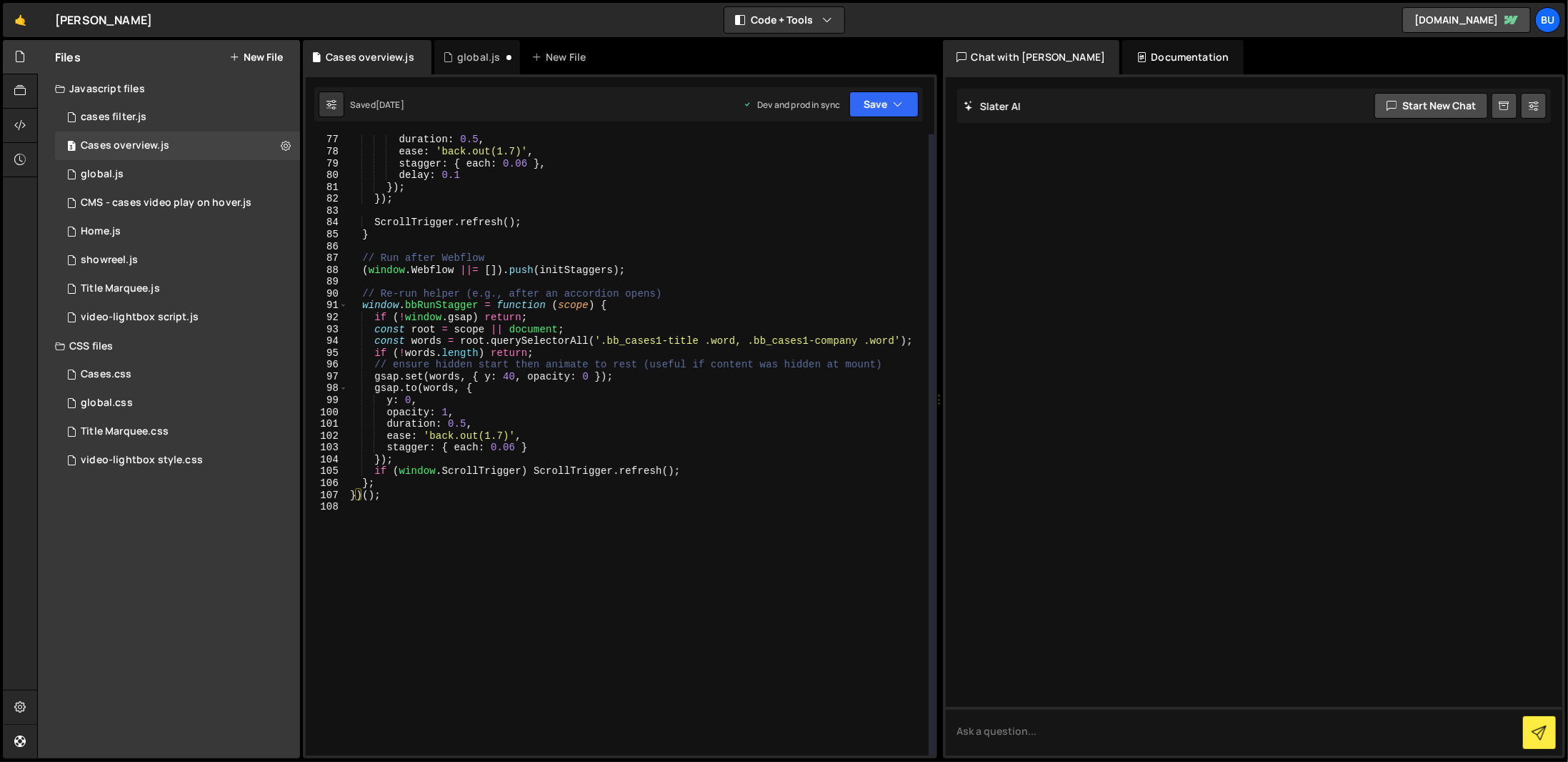
scroll to position [814, 0]
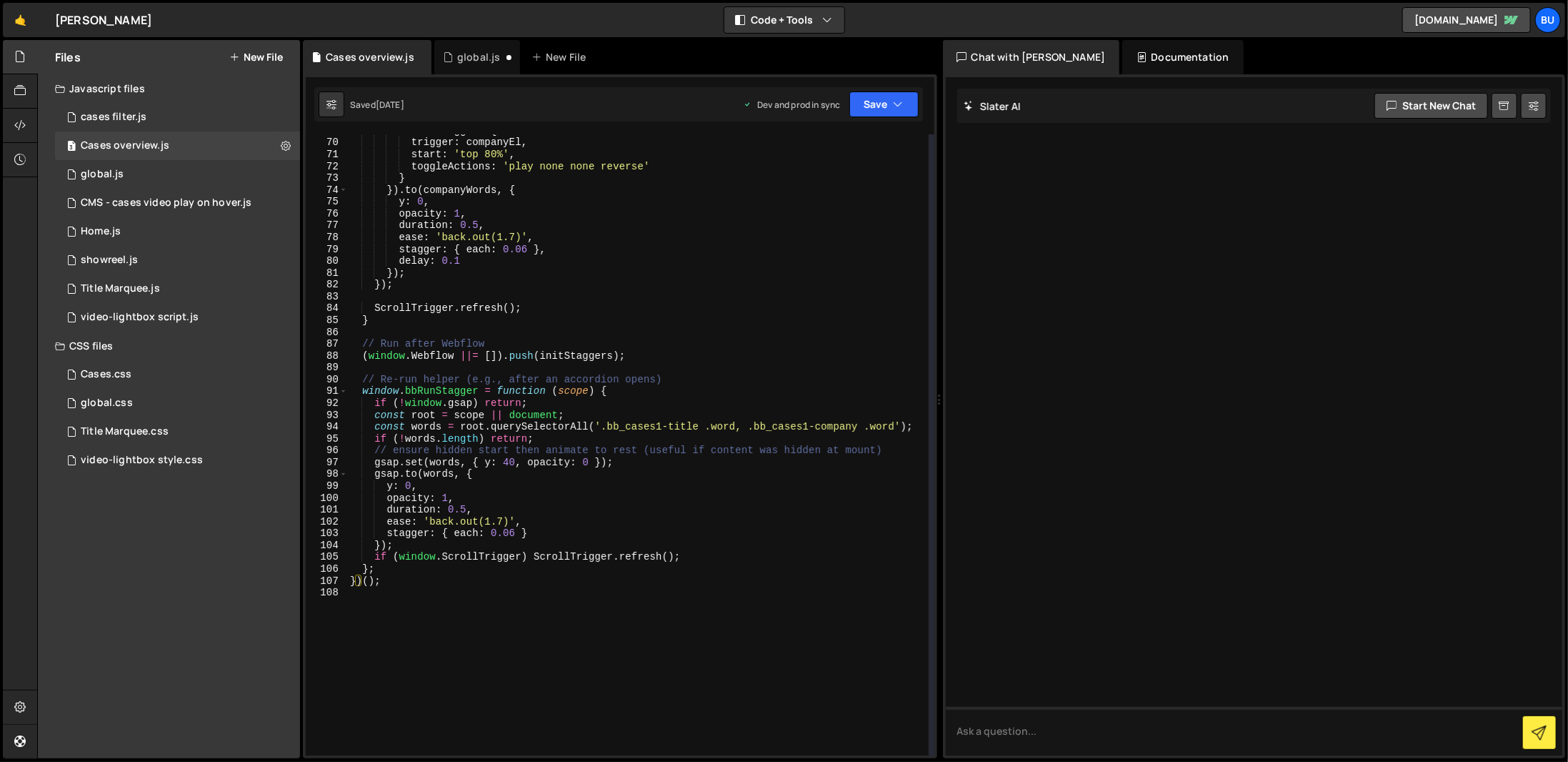
click at [730, 657] on div "scrollTrigger : { trigger : companyEl , start : 'top 80%' , toggleActions : 'pl…" at bounding box center [638, 447] width 582 height 645
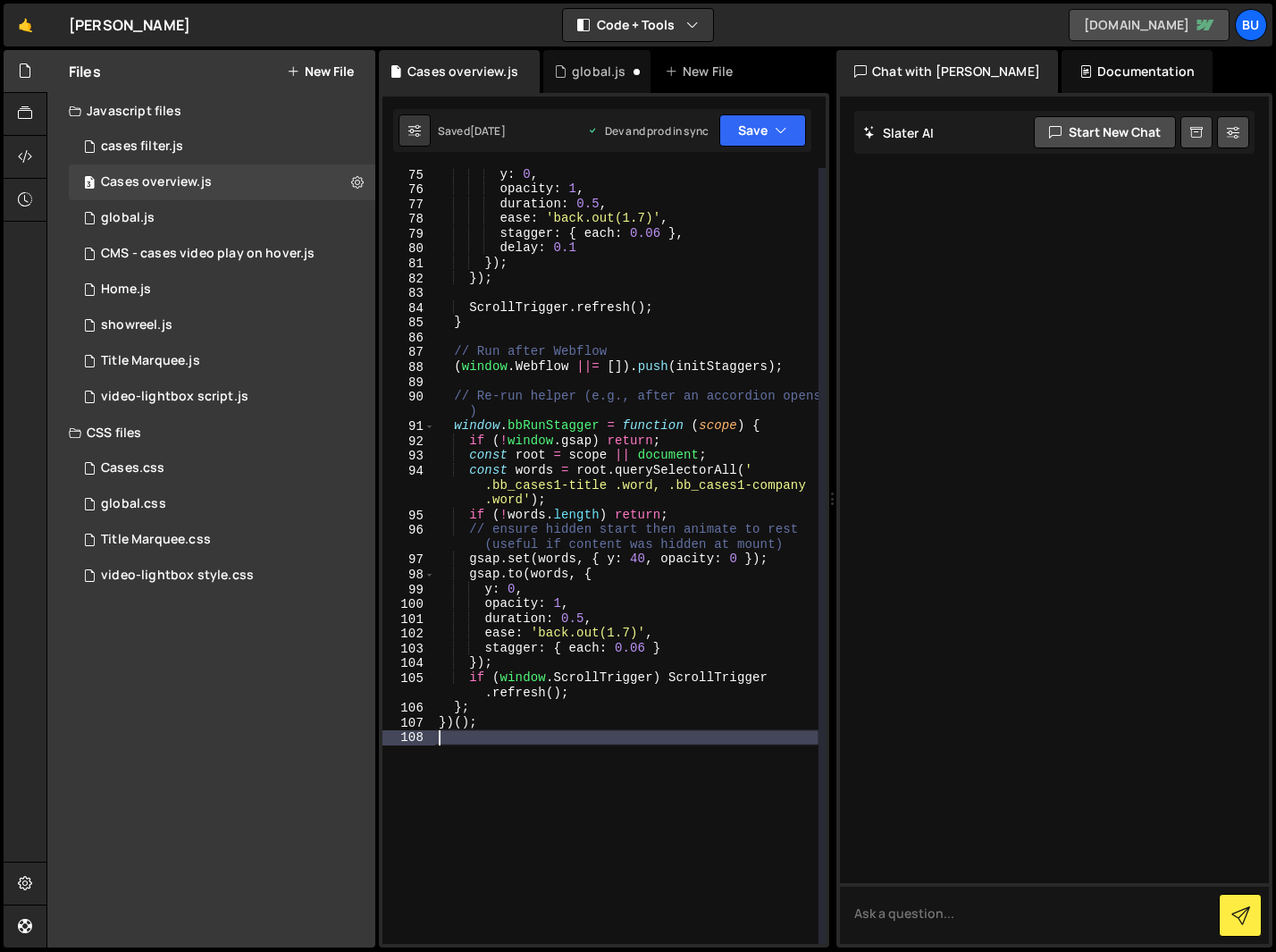
scroll to position [1363, 0]
